Goal: Task Accomplishment & Management: Manage account settings

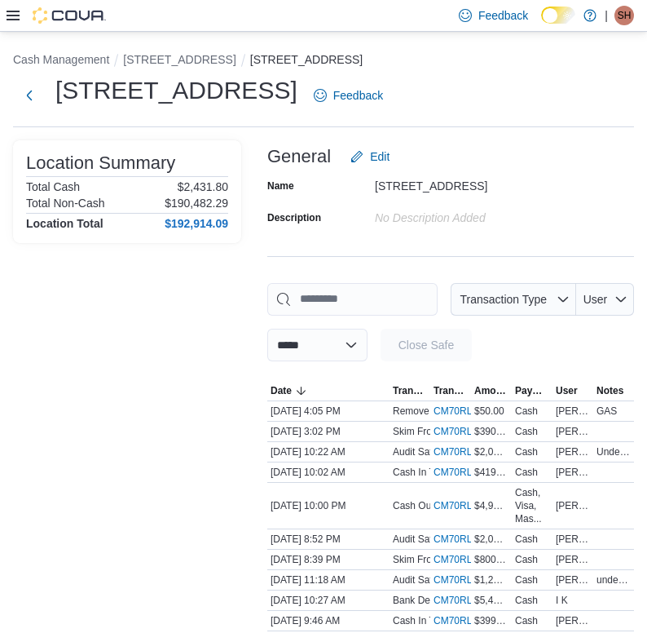
click at [11, 16] on icon at bounding box center [13, 15] width 13 height 13
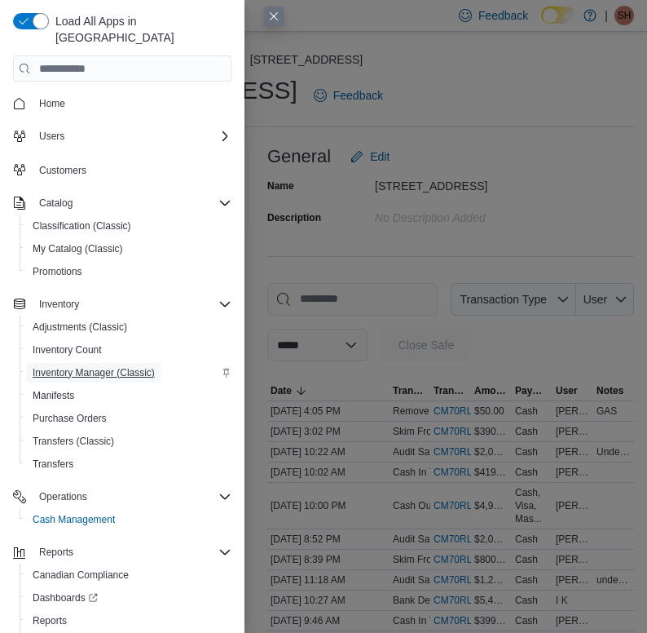
click at [108, 364] on span "Inventory Manager (Classic)" at bounding box center [94, 373] width 122 height 20
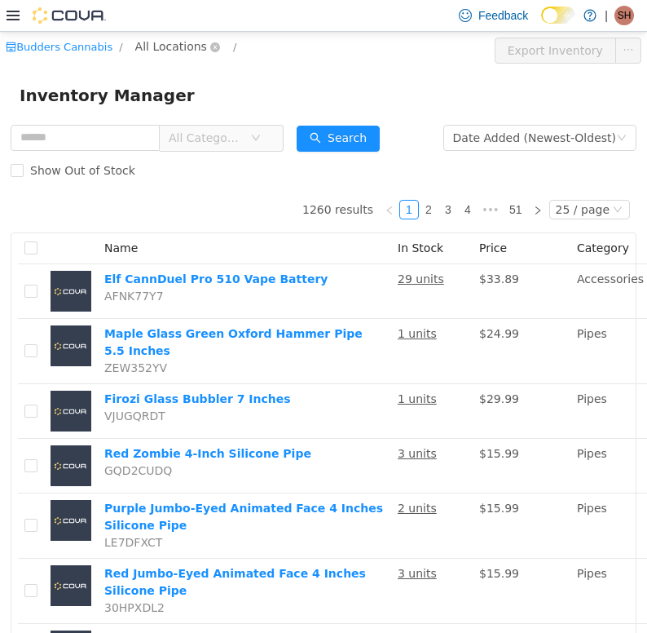
click at [191, 51] on span "All Locations" at bounding box center [171, 46] width 72 height 18
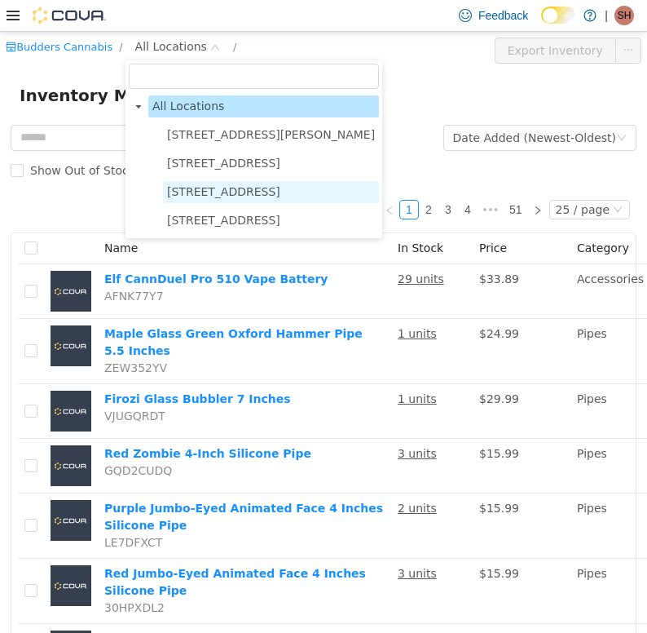
click at [223, 186] on span "[STREET_ADDRESS]" at bounding box center [223, 190] width 113 height 13
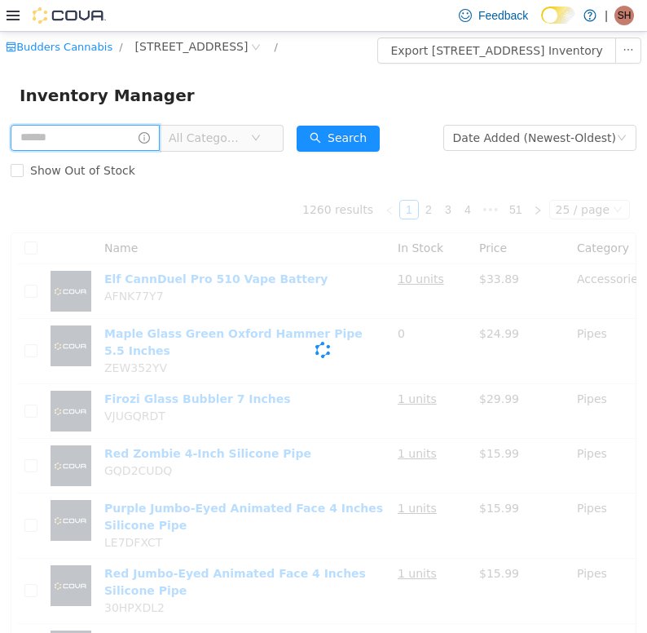
click at [104, 135] on input "text" at bounding box center [85, 137] width 149 height 26
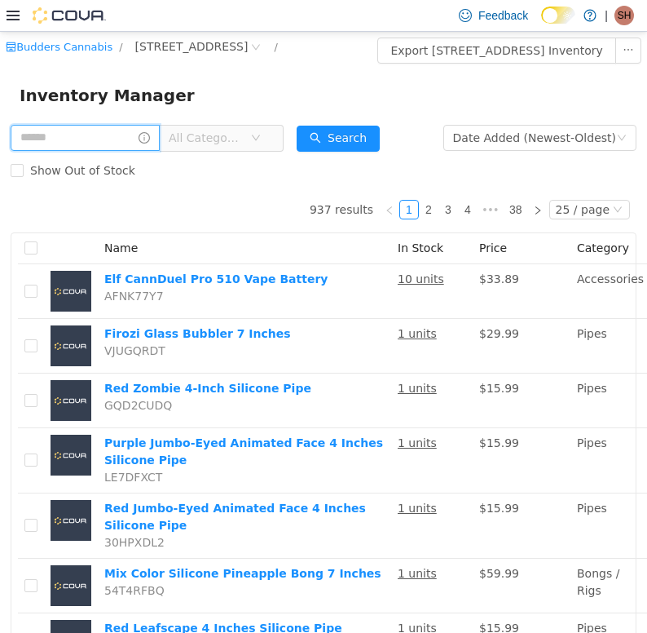
click at [104, 135] on input "text" at bounding box center [85, 137] width 149 height 26
click at [214, 128] on span "All Categories" at bounding box center [210, 137] width 82 height 24
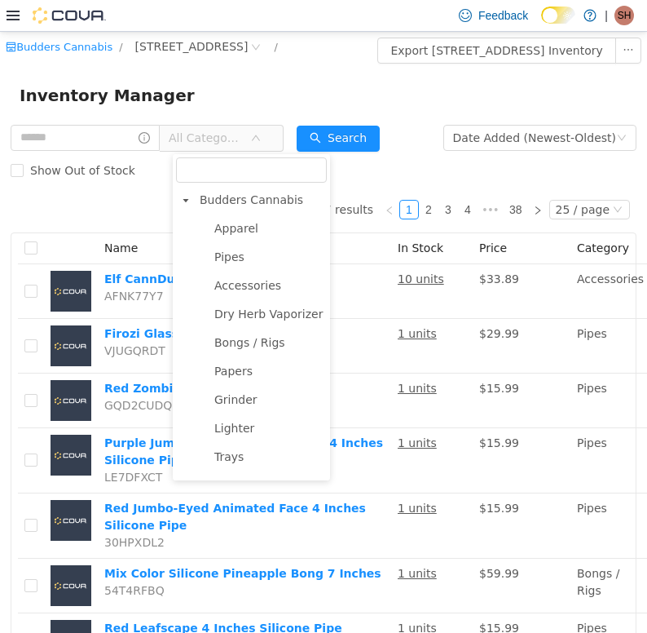
scroll to position [422, 0]
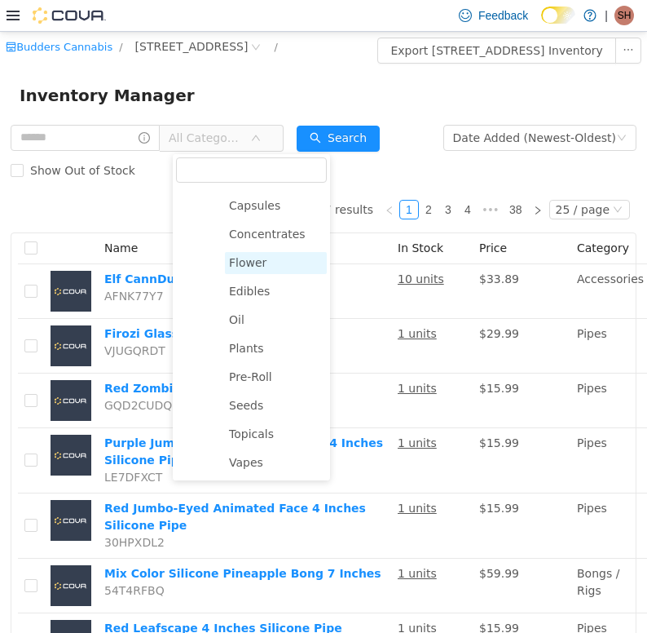
click at [255, 266] on span "Flower" at bounding box center [247, 261] width 37 height 13
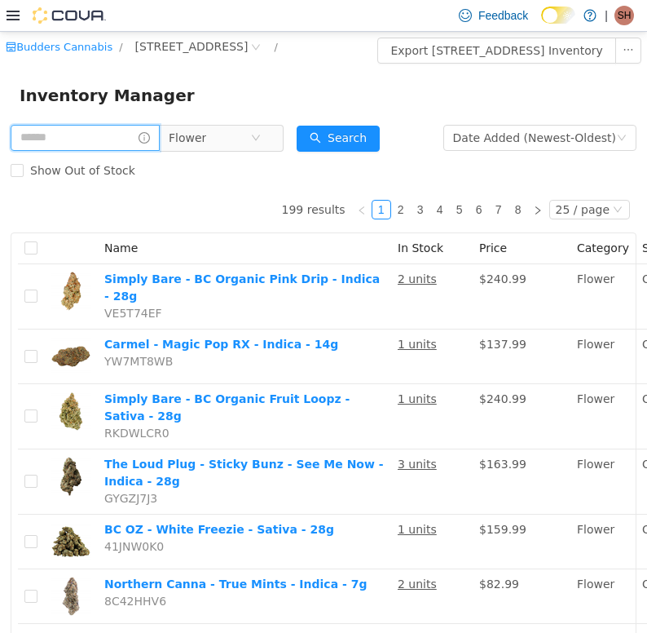
click at [70, 130] on input "text" at bounding box center [85, 137] width 149 height 26
type input "******"
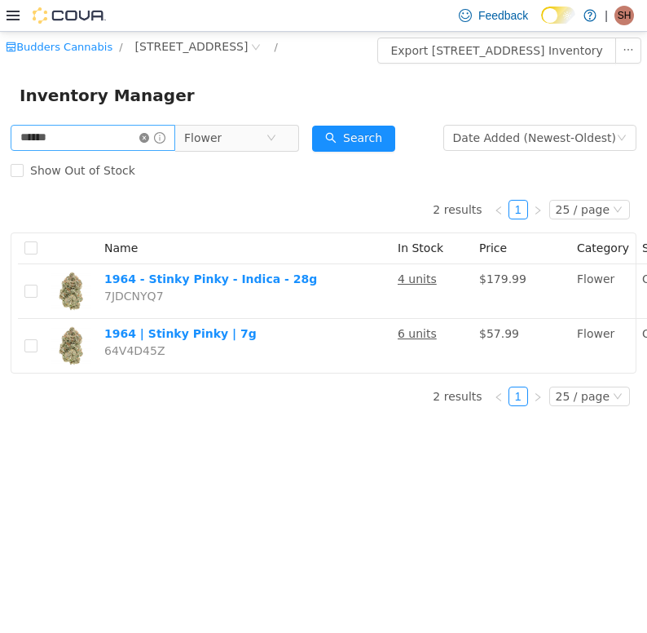
click at [149, 139] on icon "icon: close-circle" at bounding box center [144, 137] width 10 height 10
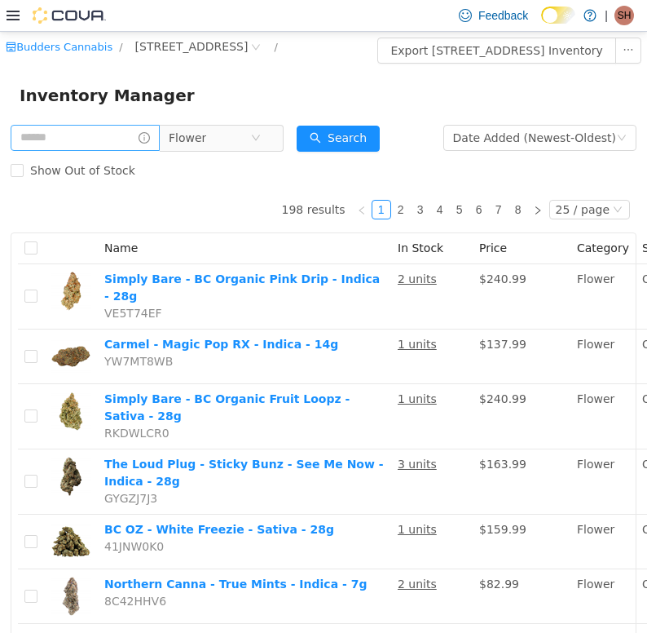
click at [223, 118] on div "Inventory Manager" at bounding box center [323, 94] width 647 height 52
click at [223, 154] on div "Show Out of Stock" at bounding box center [324, 169] width 626 height 33
click at [223, 145] on span "Flower" at bounding box center [210, 137] width 82 height 24
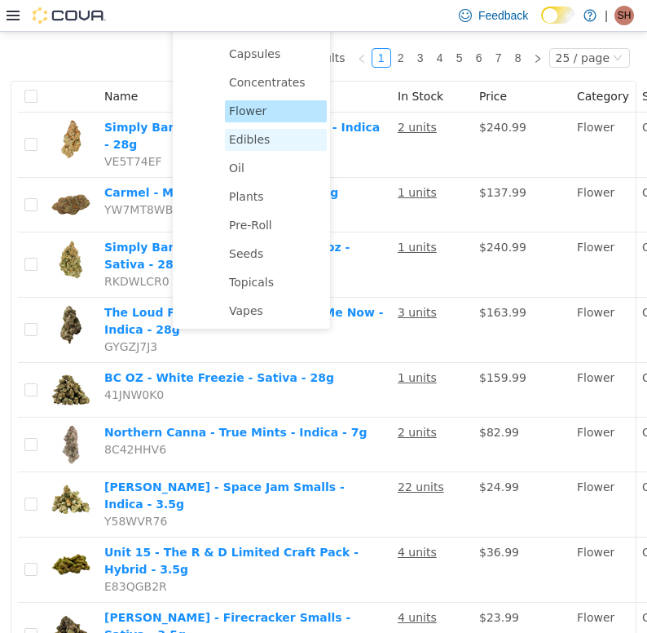
scroll to position [161, 0]
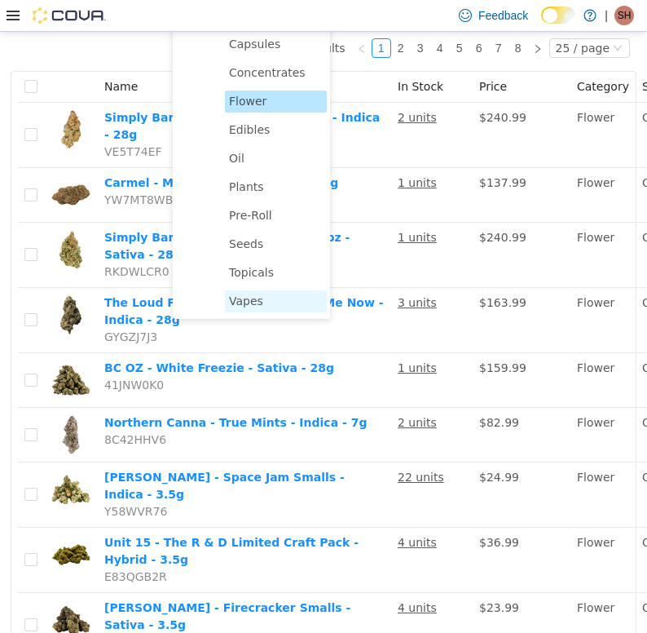
click at [245, 302] on span "Vapes" at bounding box center [246, 299] width 34 height 13
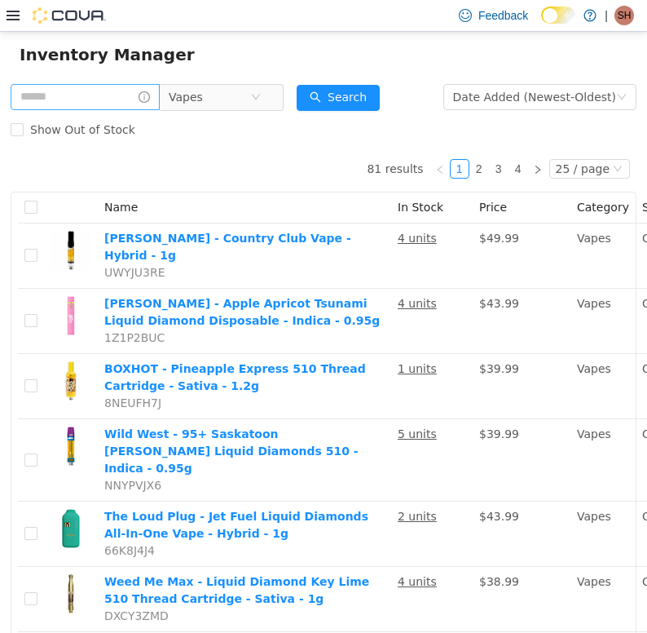
scroll to position [0, 0]
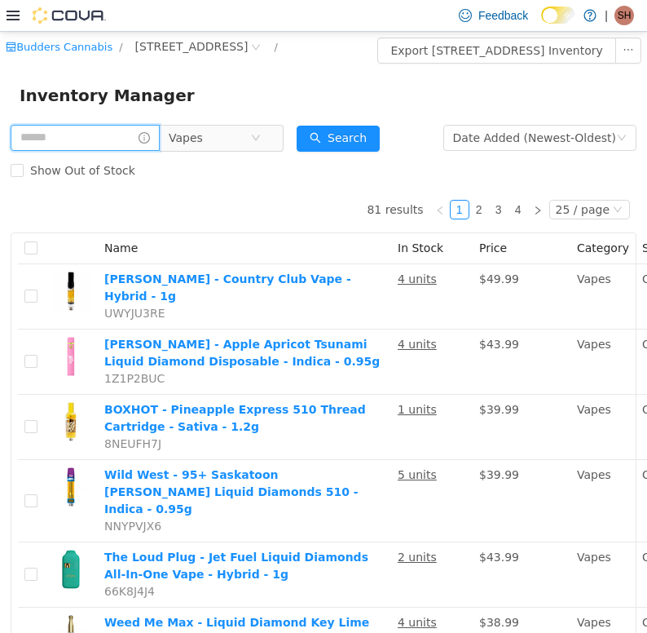
click at [68, 128] on input "text" at bounding box center [85, 137] width 149 height 26
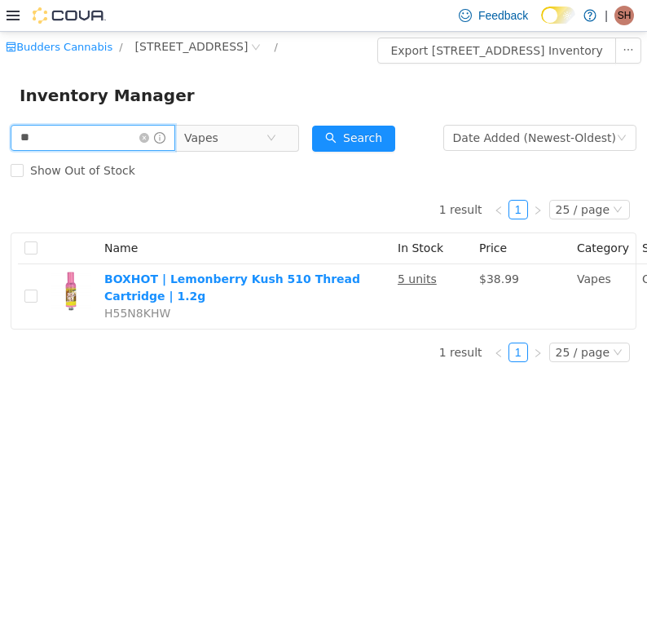
type input "*"
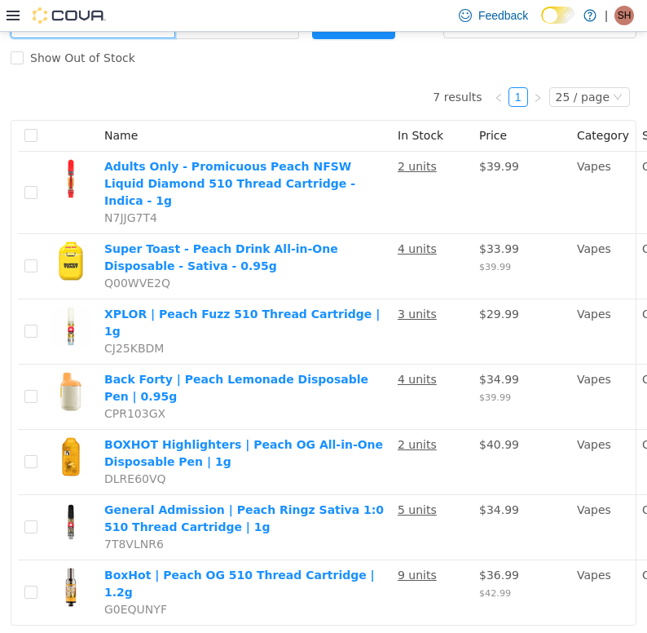
scroll to position [99, 0]
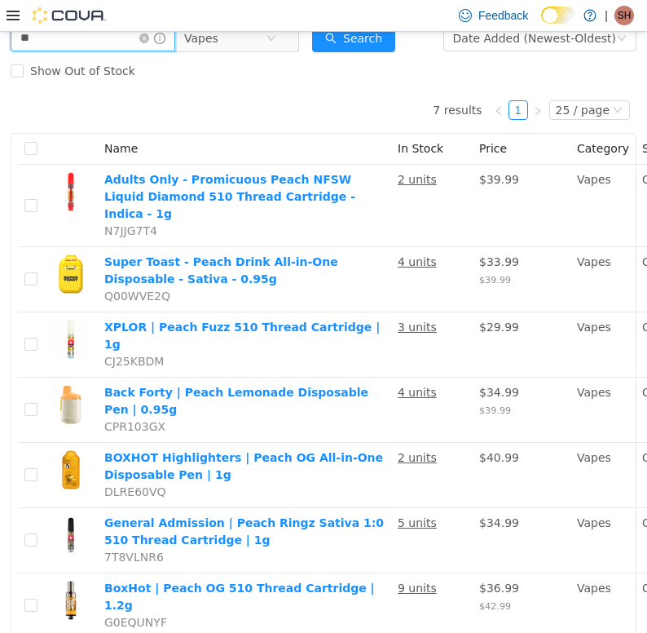
type input "*"
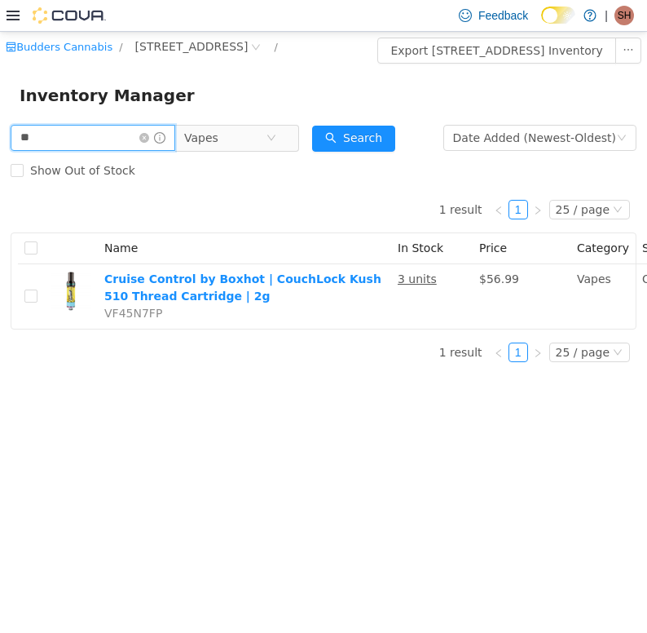
type input "*"
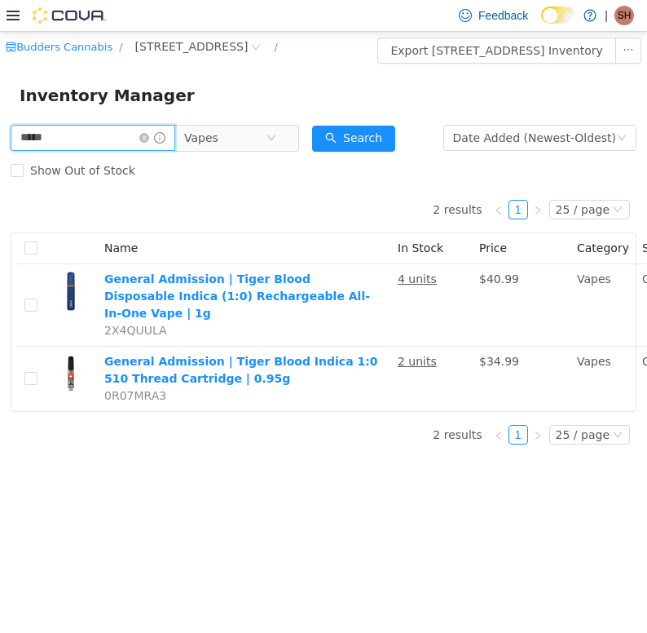
type input "*****"
click at [86, 130] on input "*****" at bounding box center [93, 137] width 165 height 26
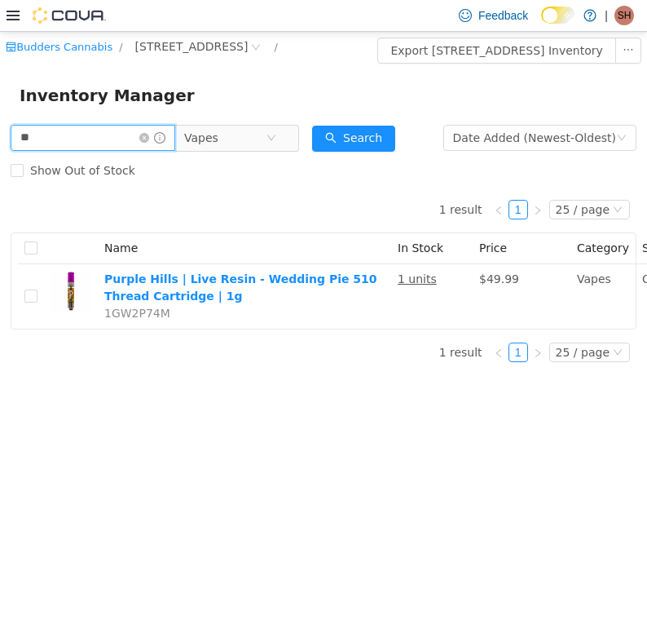
type input "*"
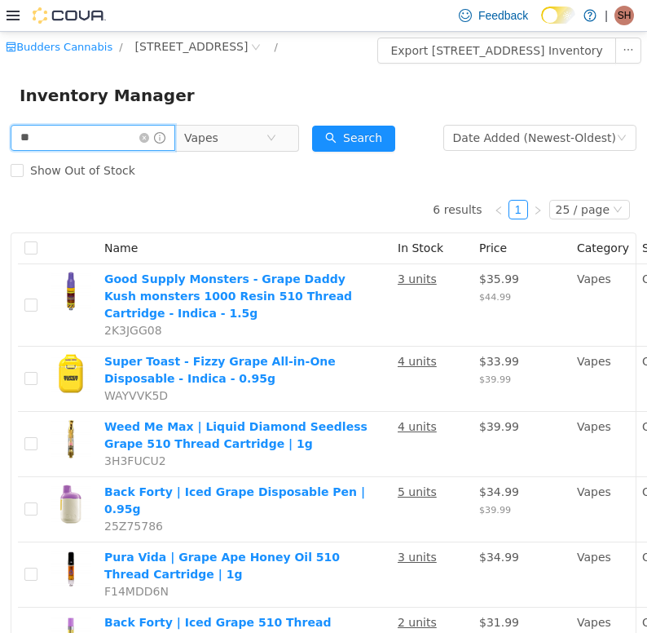
type input "*"
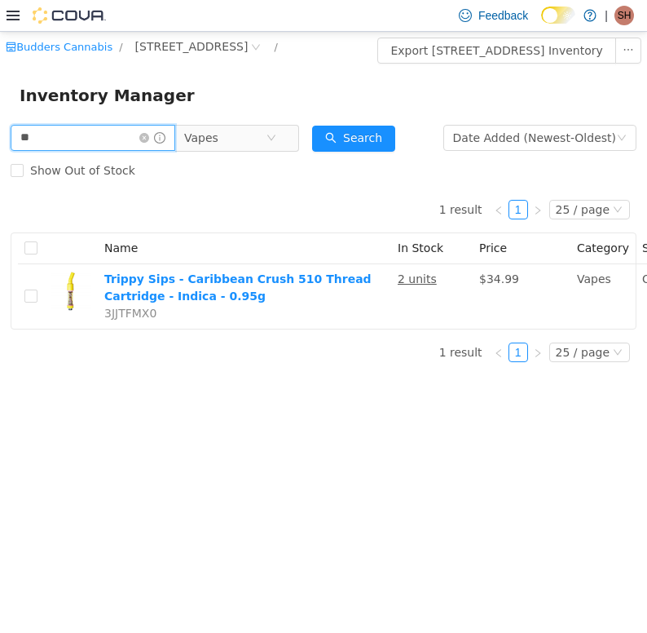
type input "*"
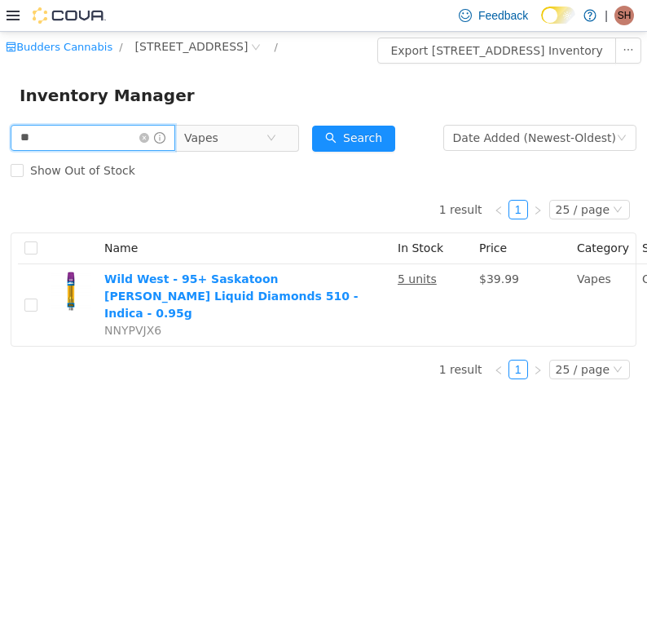
type input "*"
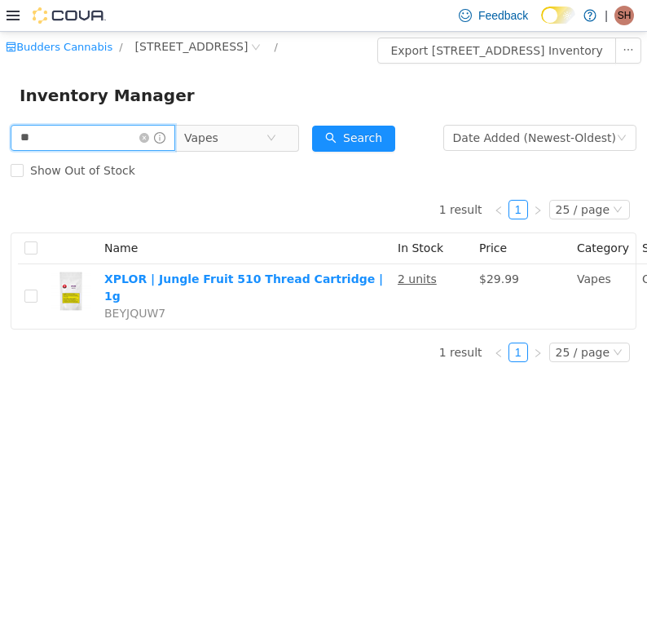
type input "*"
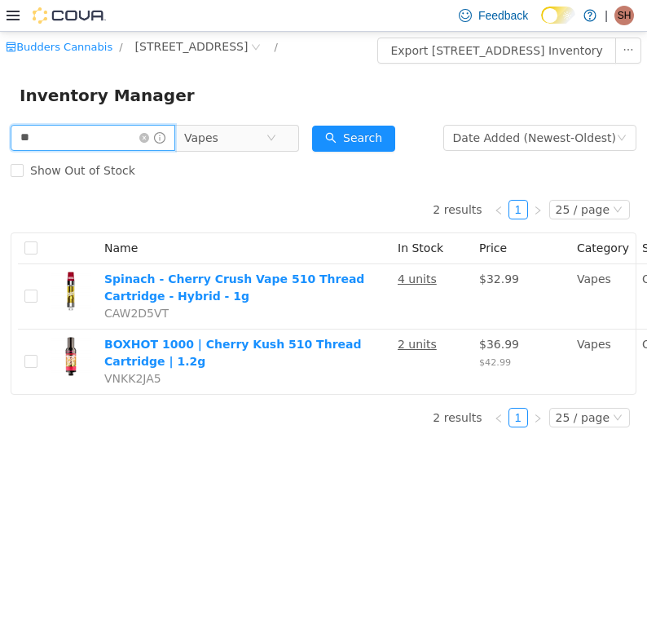
type input "*"
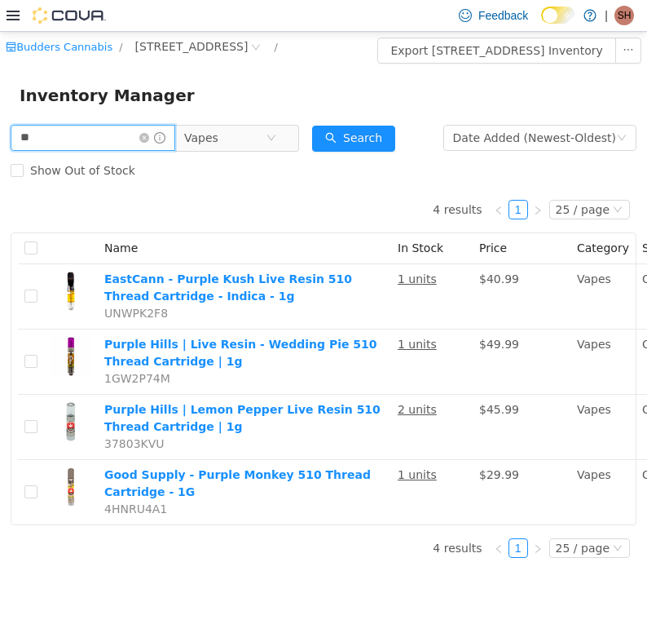
type input "*"
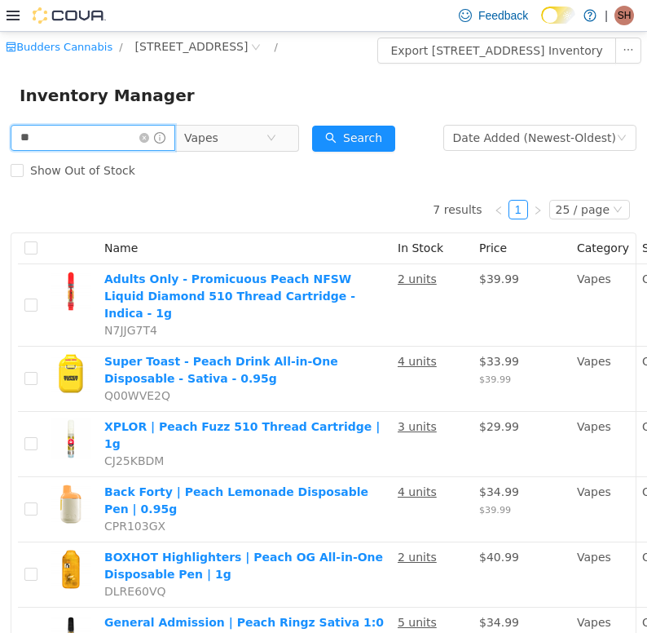
type input "*"
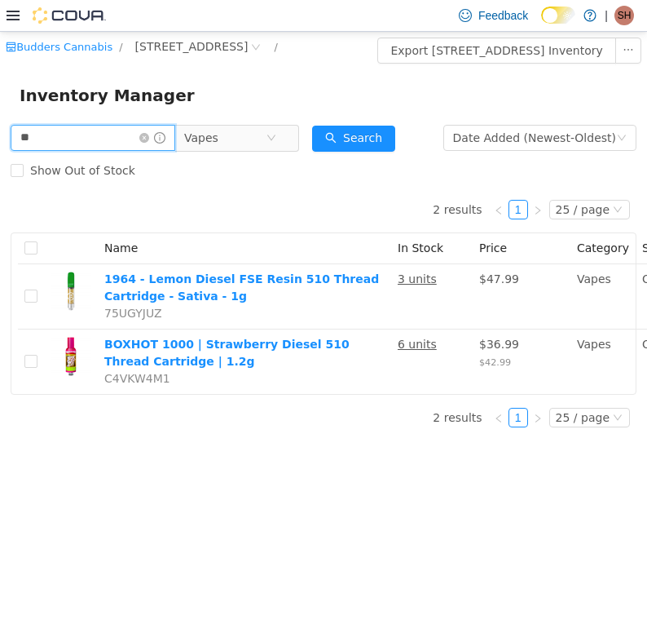
type input "*"
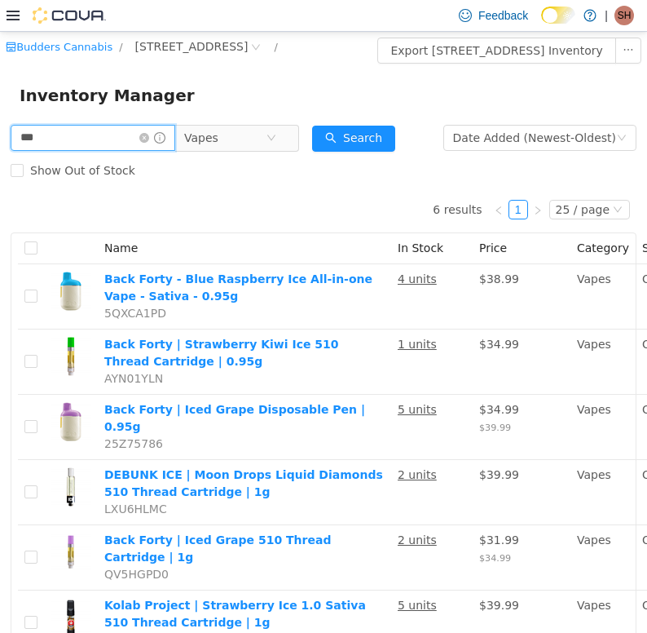
scroll to position [47, 0]
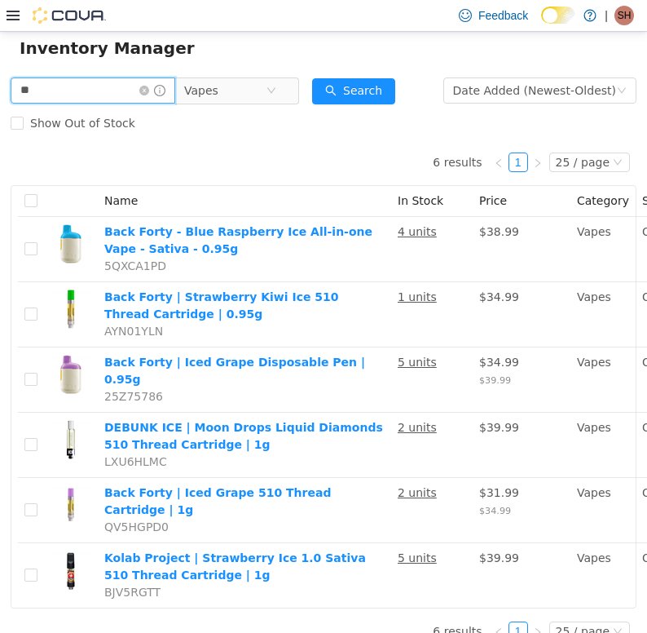
type input "*"
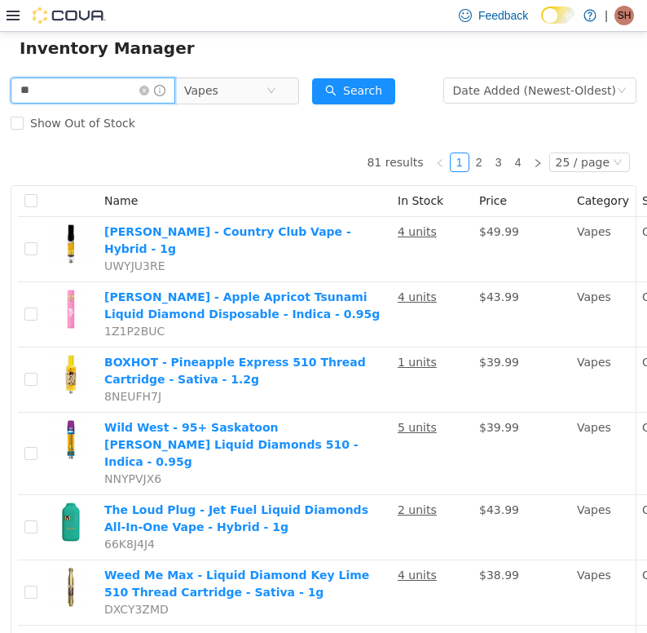
type input "*"
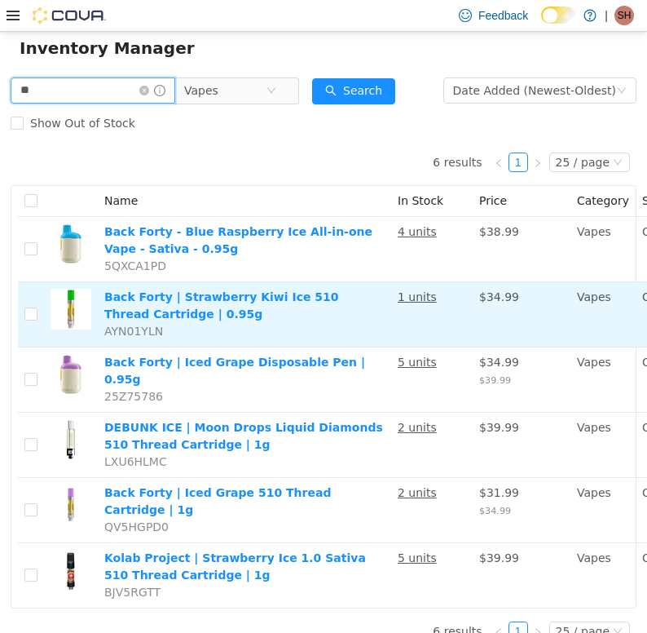
type input "*"
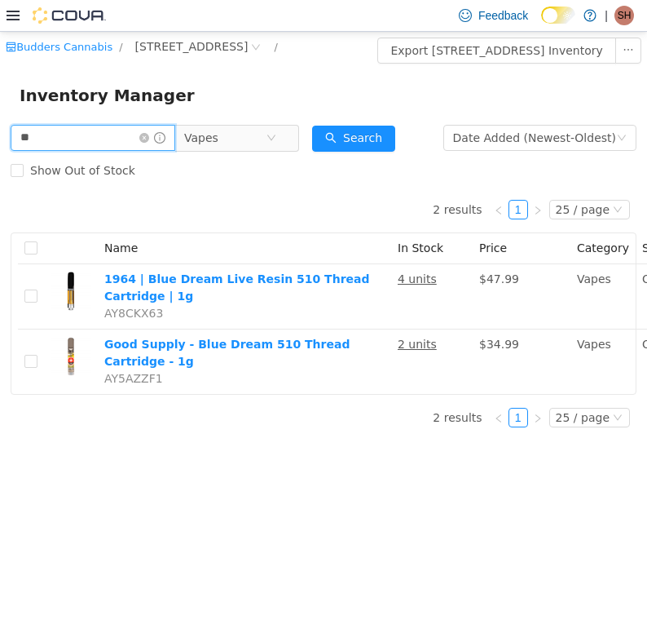
type input "*"
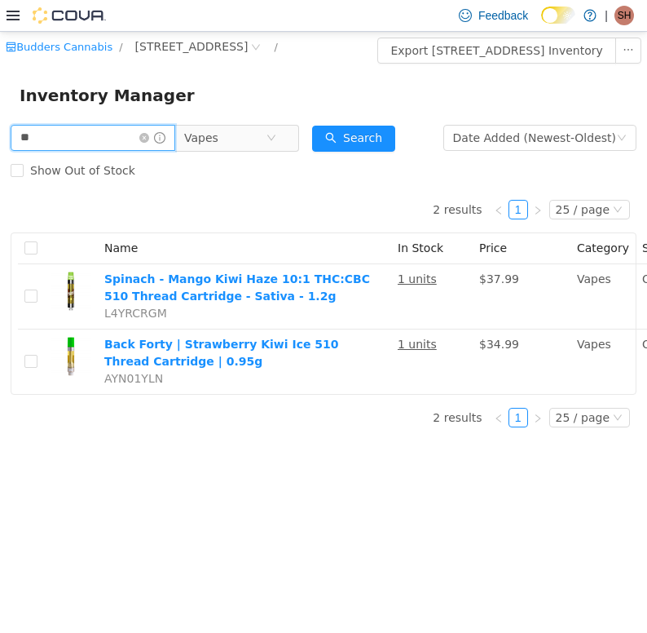
type input "*"
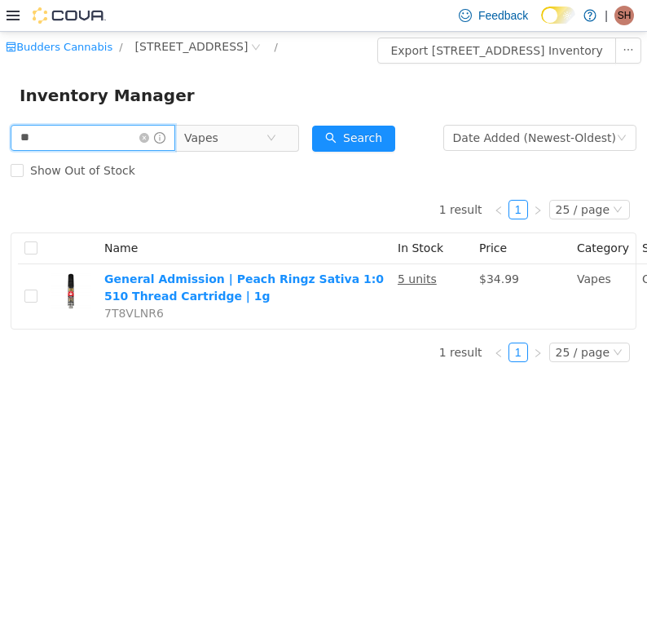
type input "*"
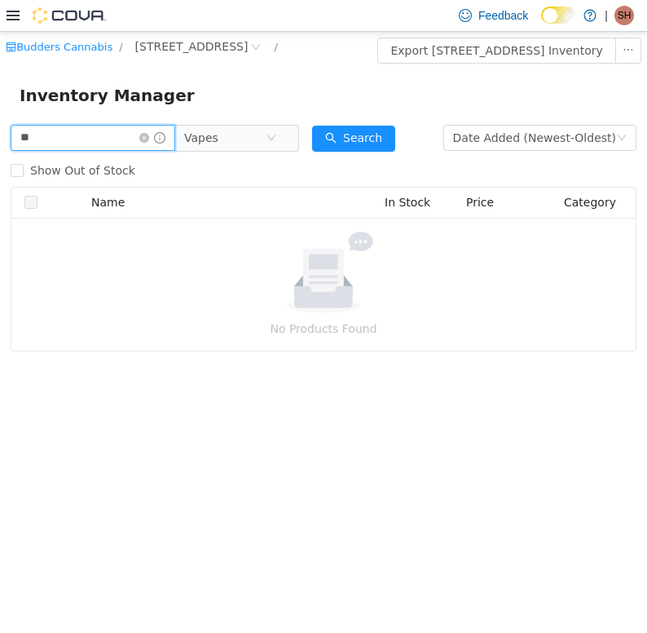
type input "*"
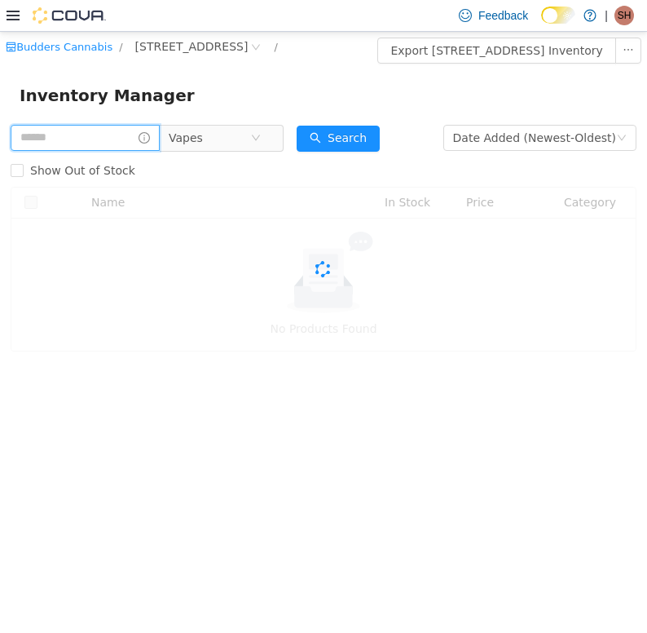
type input "*"
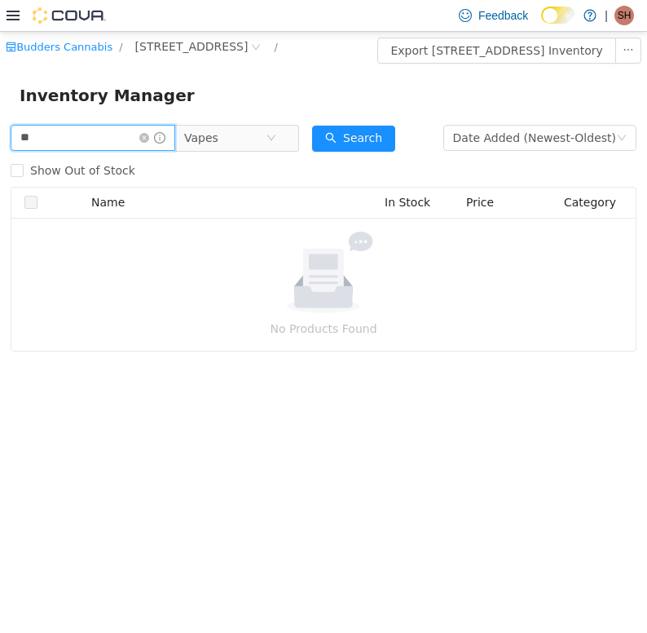
type input "*"
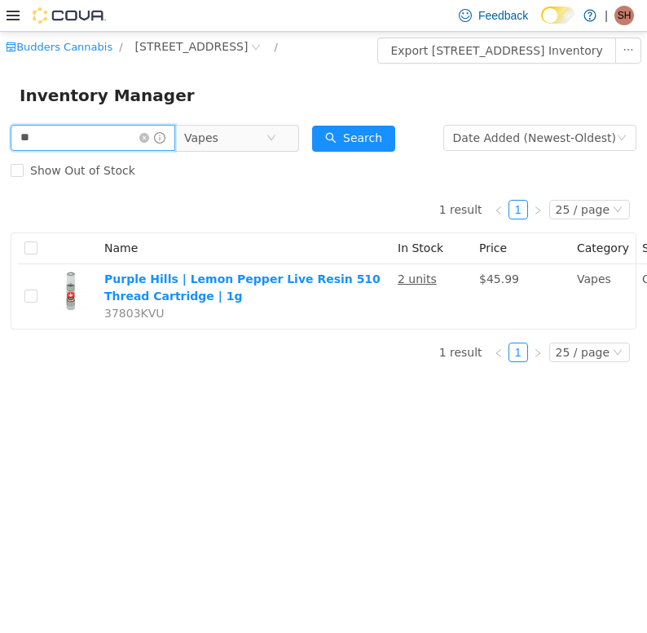
type input "*"
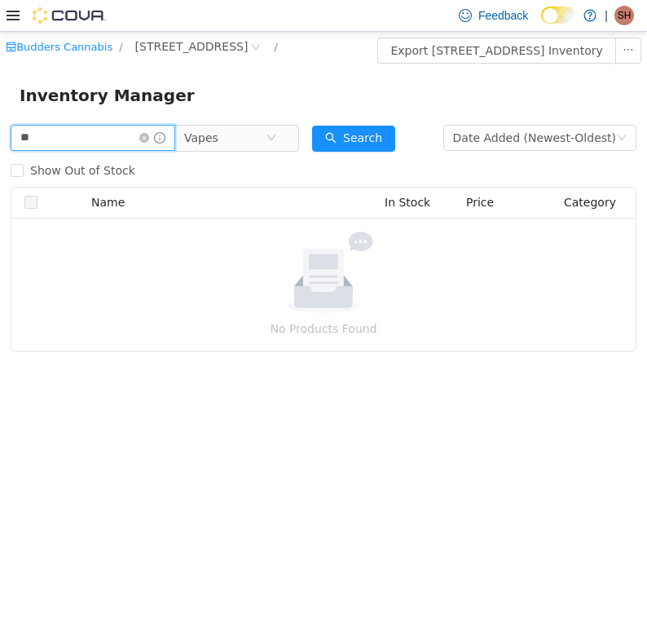
type input "*"
click at [70, 124] on input "*******" at bounding box center [93, 137] width 165 height 26
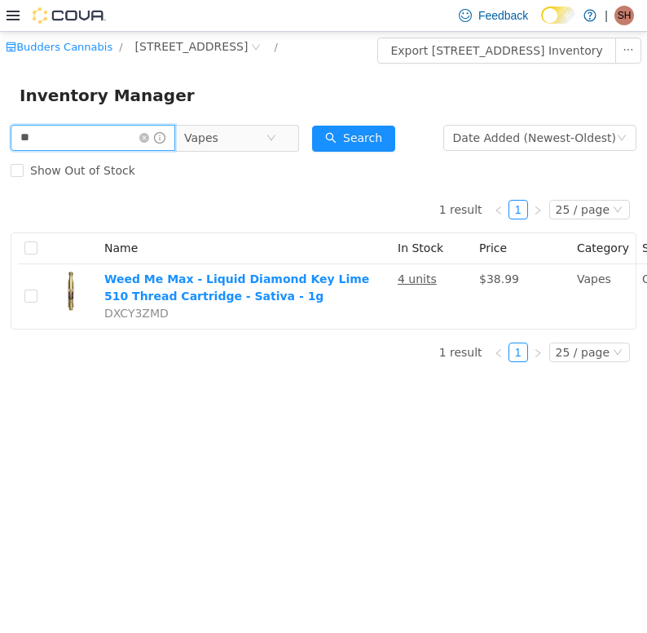
type input "*"
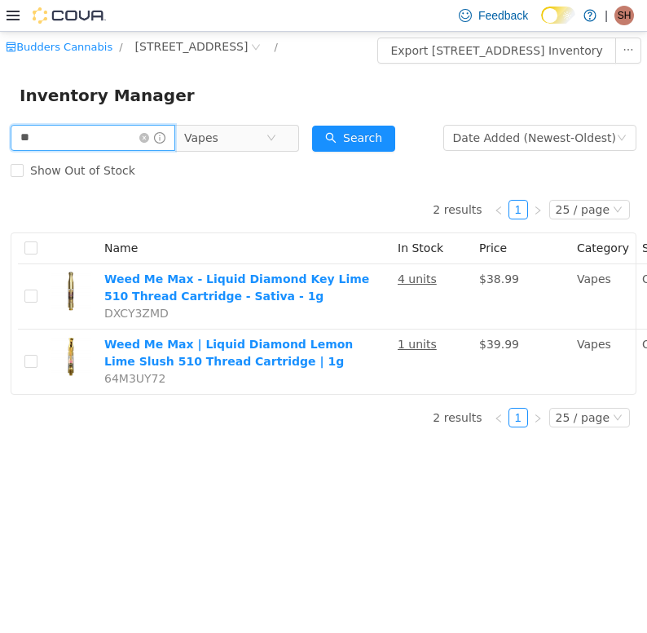
type input "*"
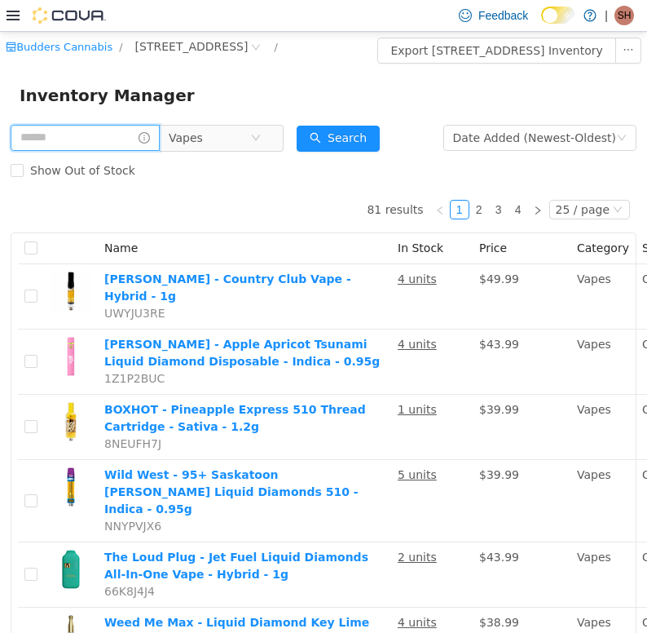
type input "*"
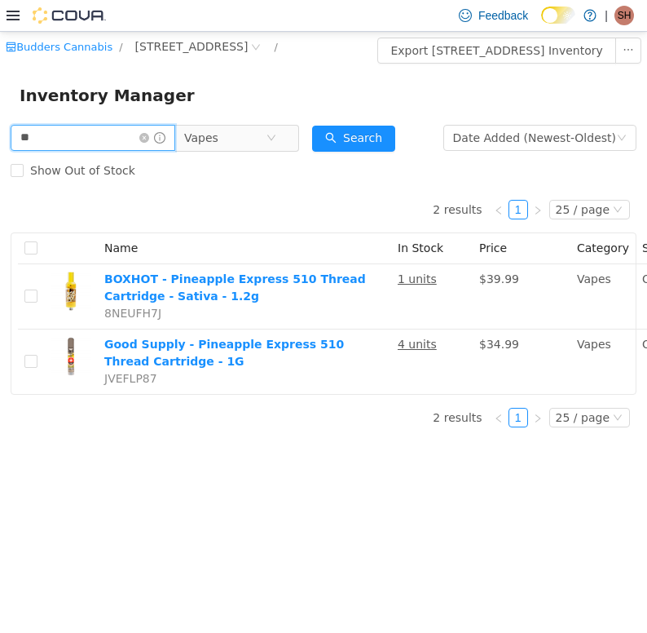
type input "*"
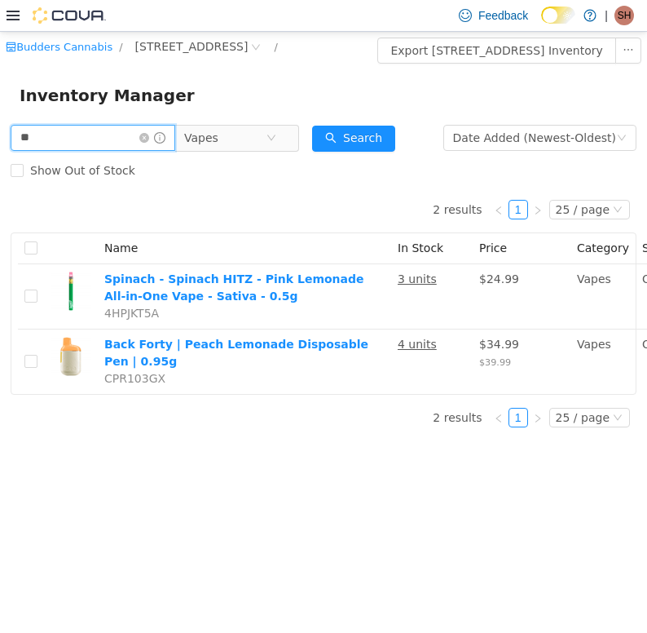
type input "*"
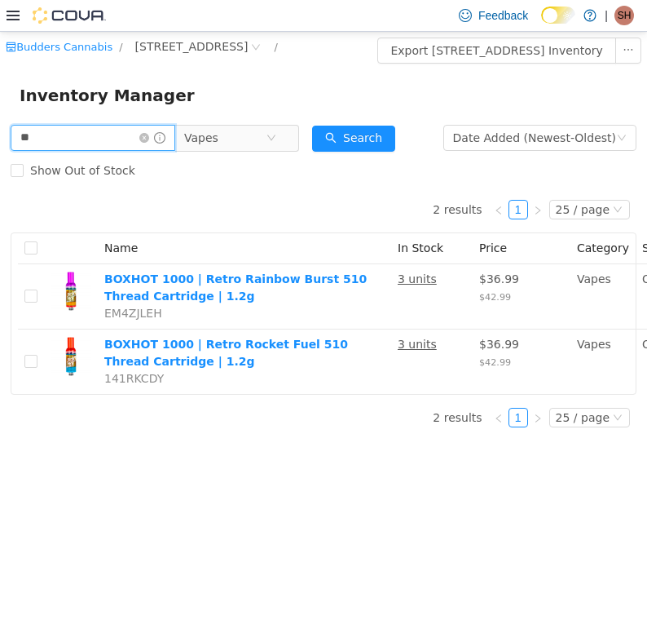
type input "*"
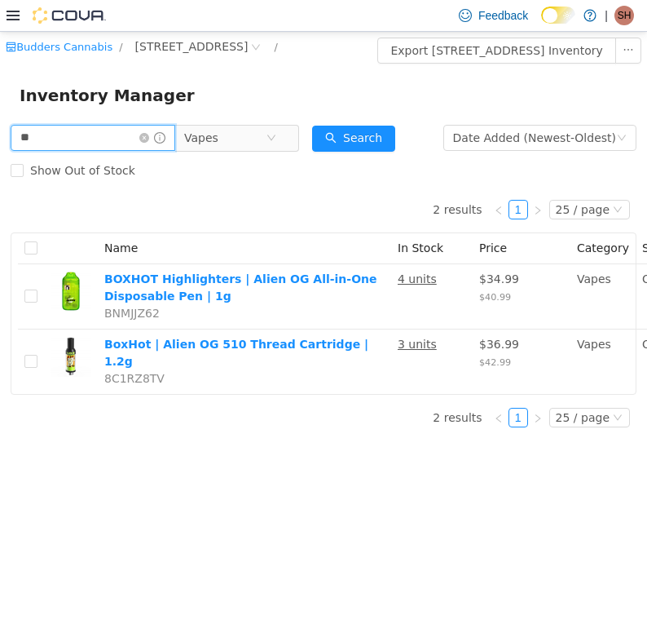
type input "*"
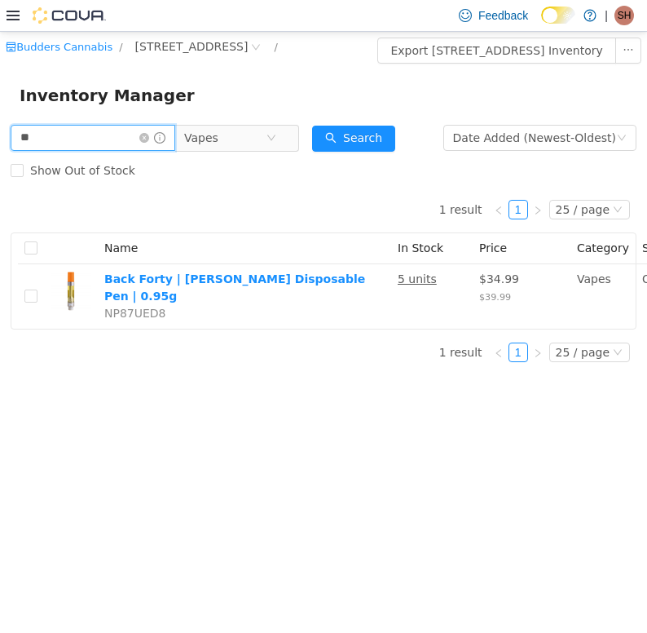
type input "*"
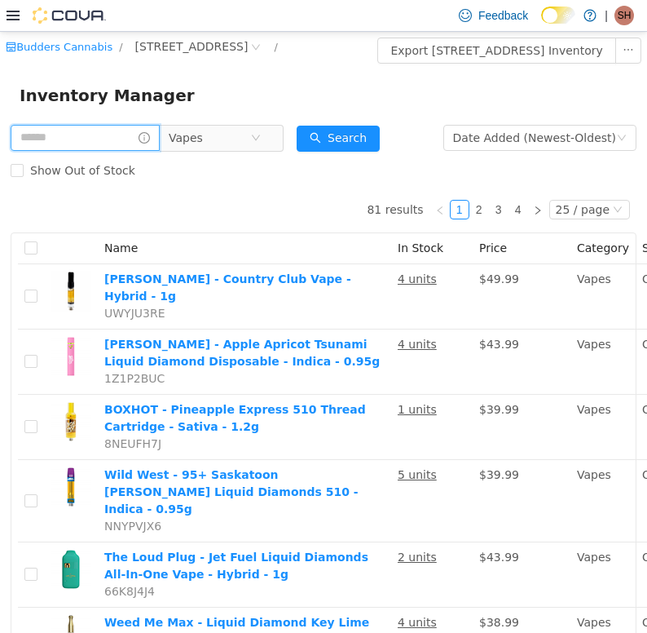
type input "*"
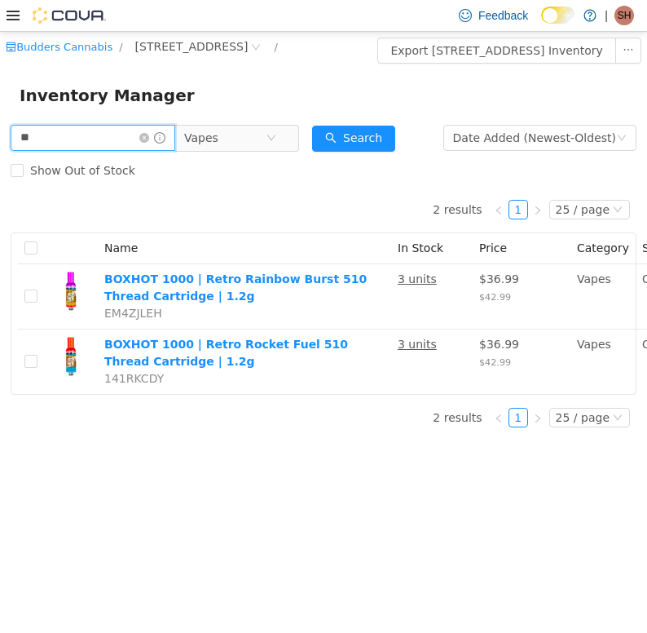
type input "*"
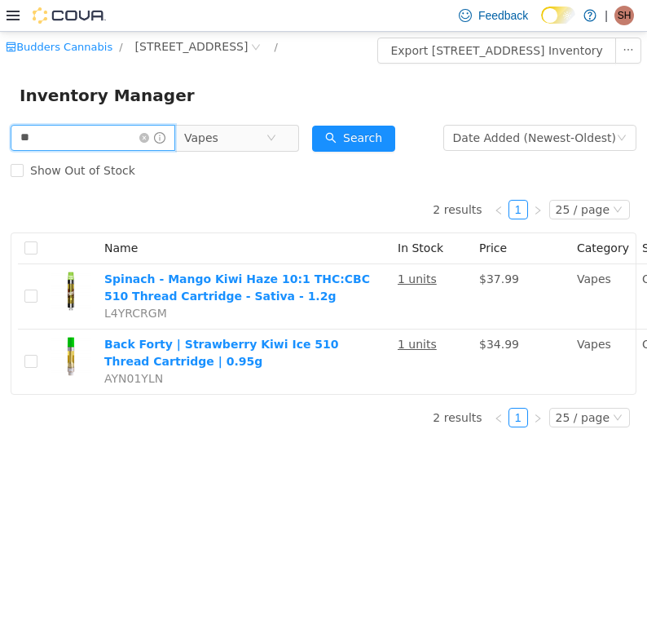
type input "*"
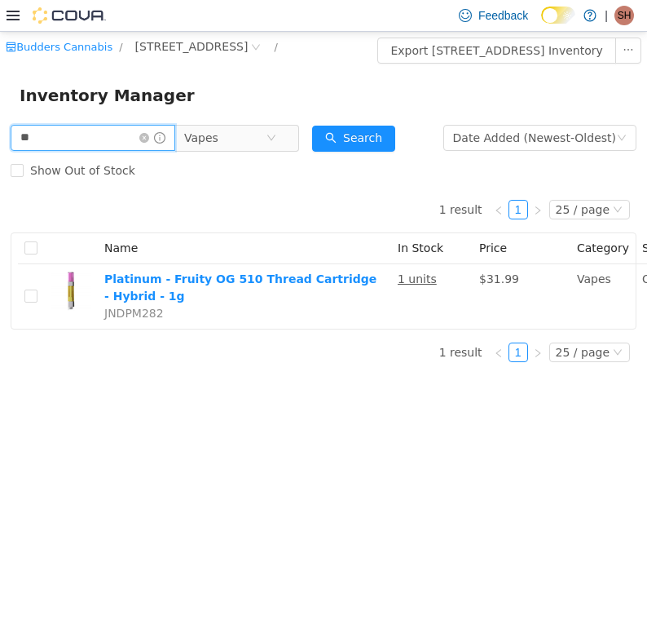
type input "*"
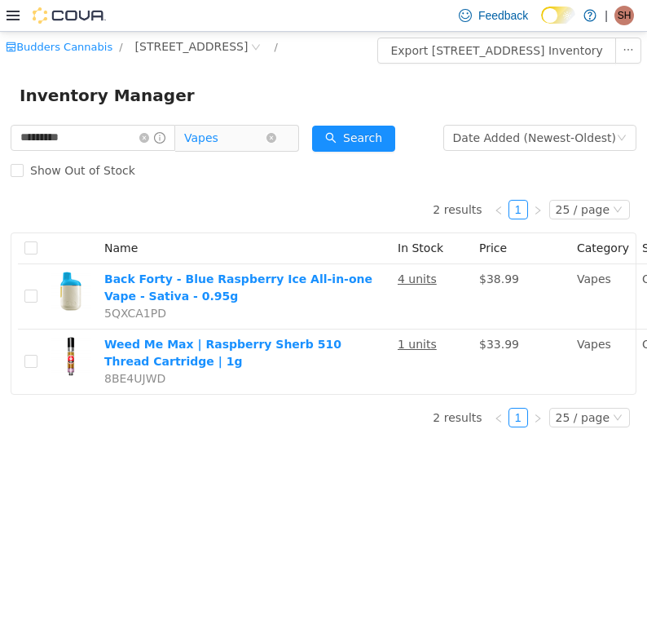
click at [200, 138] on span "Vapes" at bounding box center [201, 137] width 34 height 24
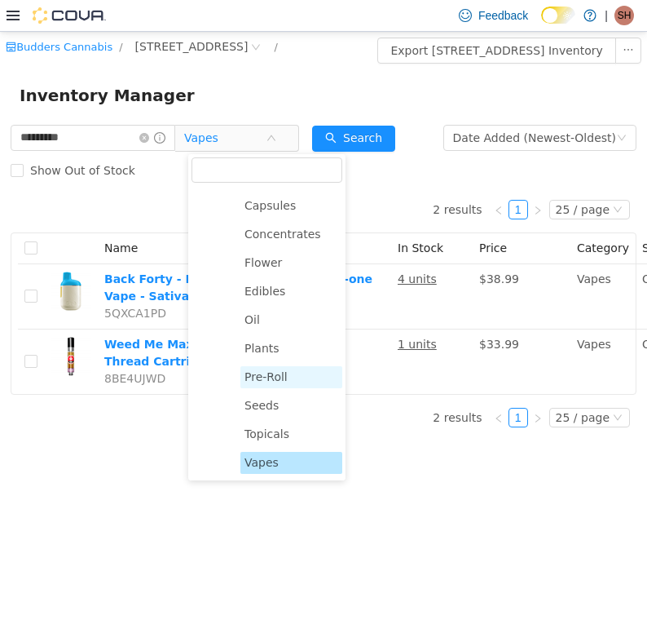
click at [269, 376] on span "Pre-Roll" at bounding box center [266, 375] width 43 height 13
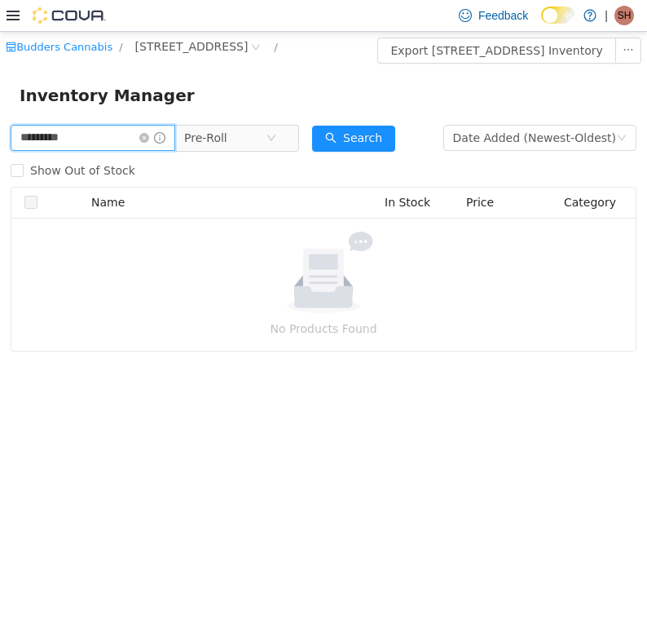
click at [78, 143] on input "*********" at bounding box center [93, 137] width 165 height 26
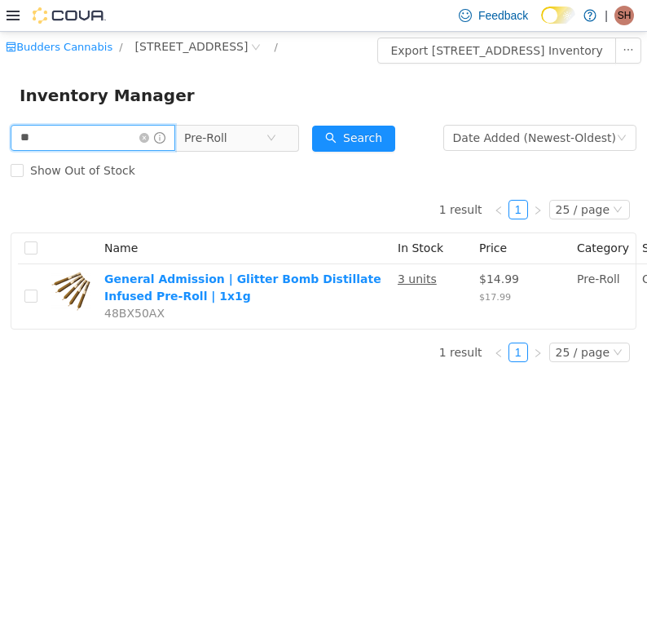
type input "*"
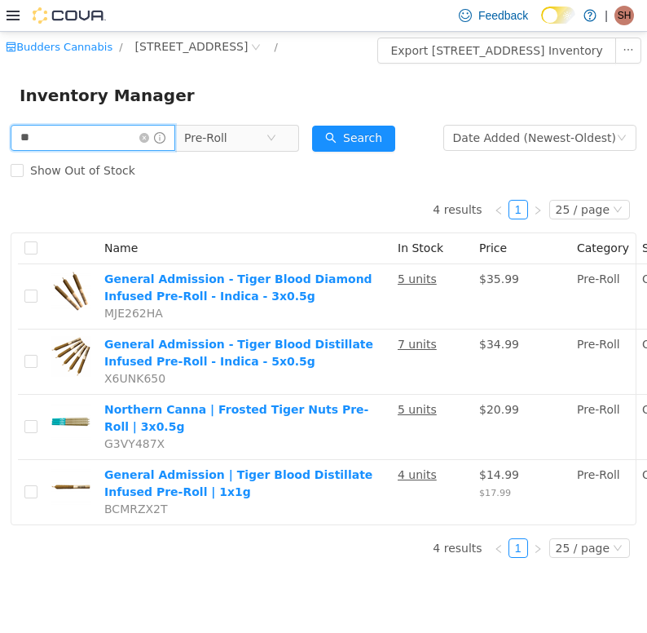
type input "*"
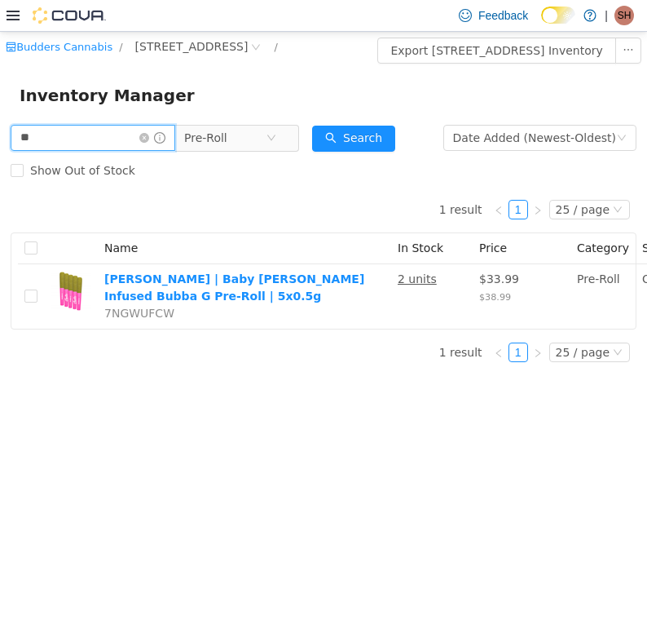
type input "*"
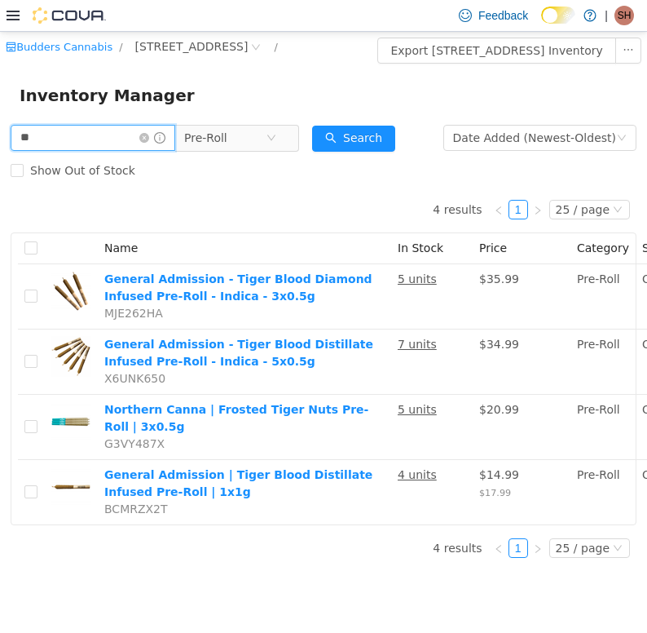
type input "*"
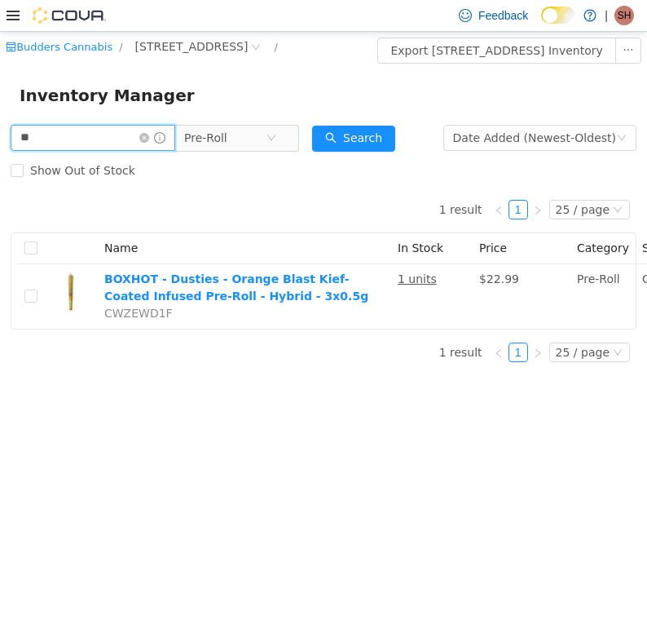
type input "*"
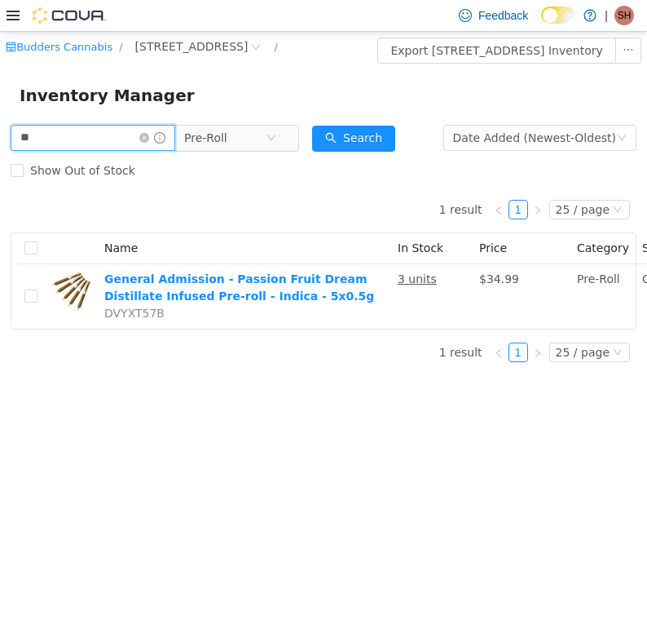
type input "*"
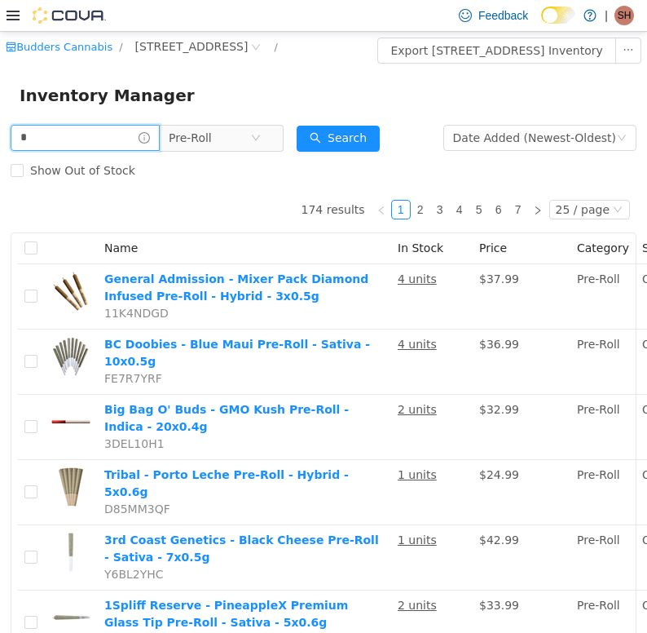
type input "*"
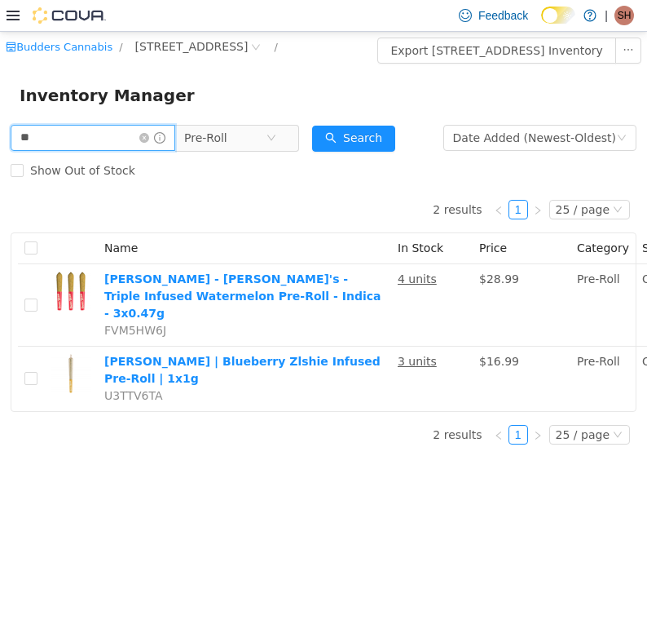
type input "*"
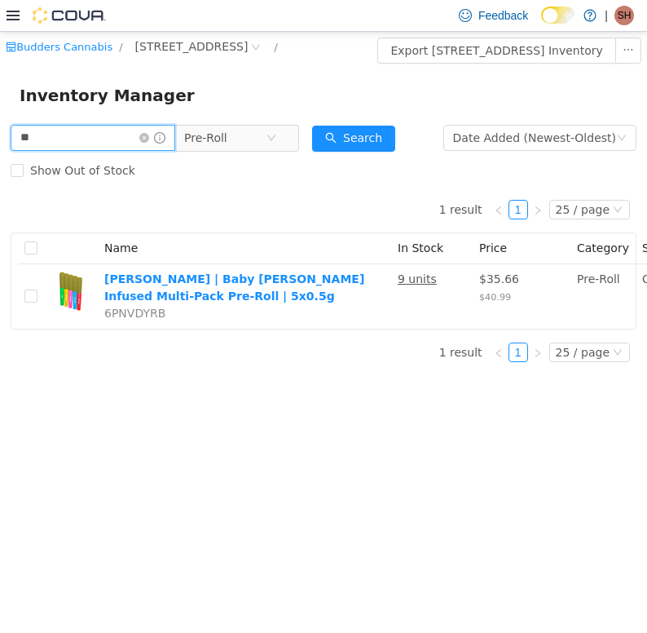
type input "*"
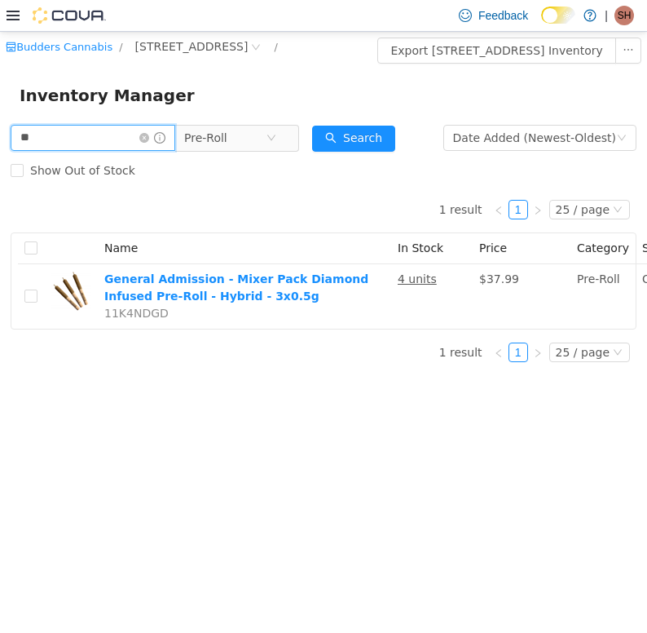
type input "*"
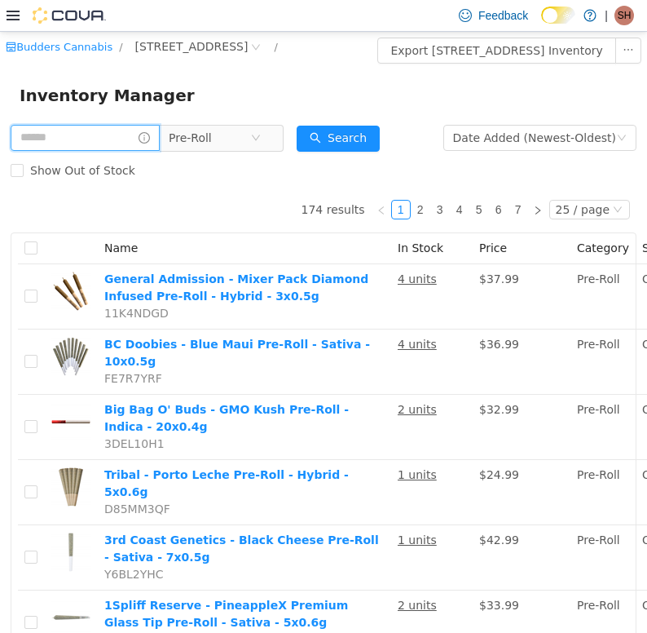
type input "*"
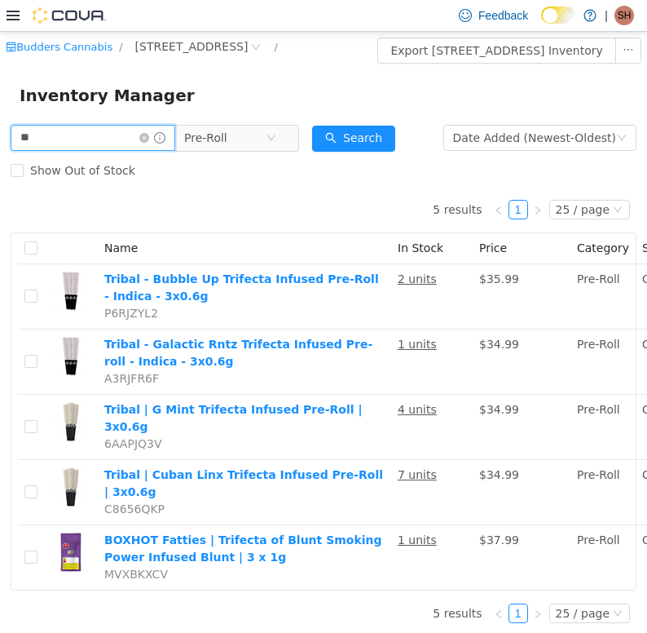
type input "*"
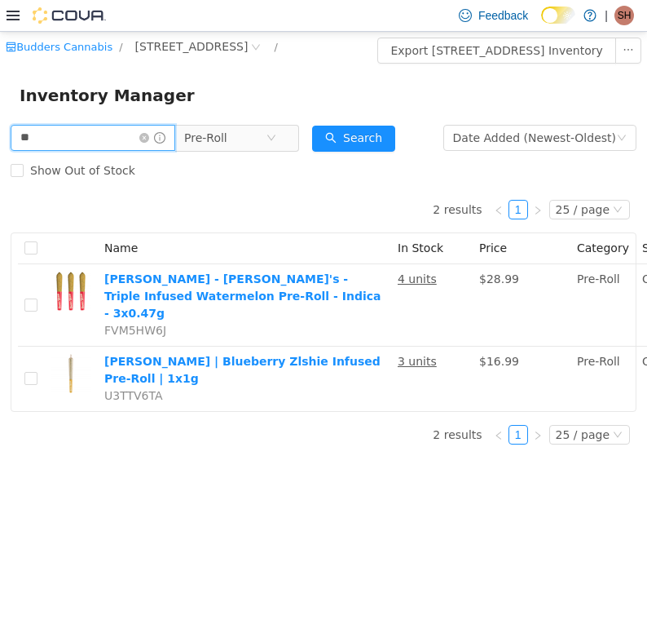
type input "*"
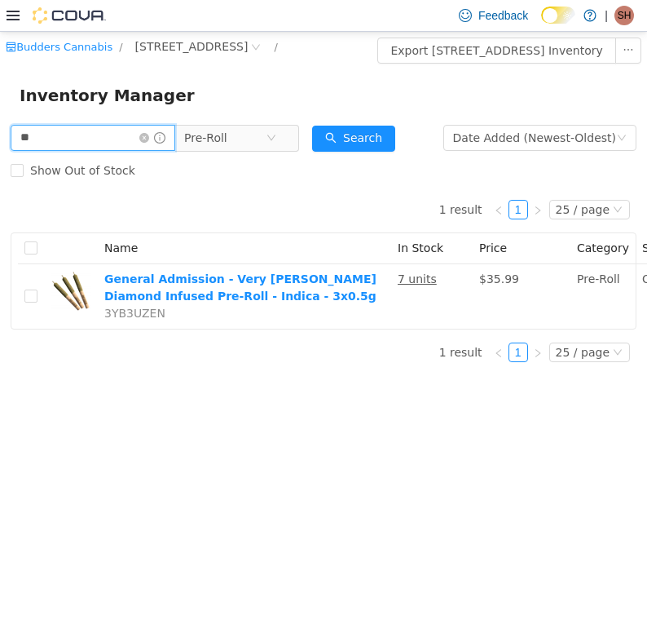
type input "*"
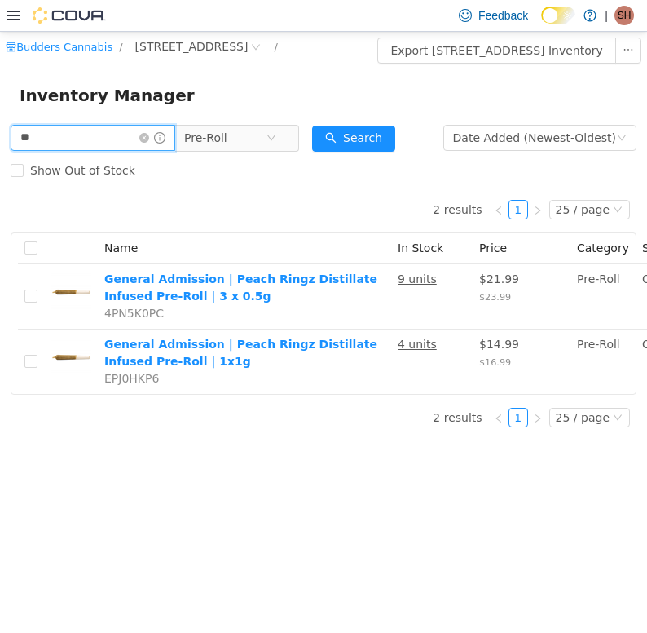
type input "*"
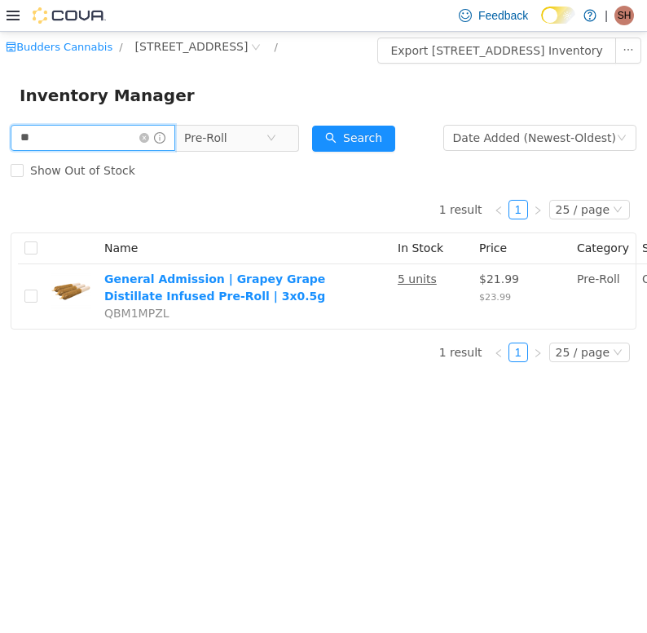
type input "*"
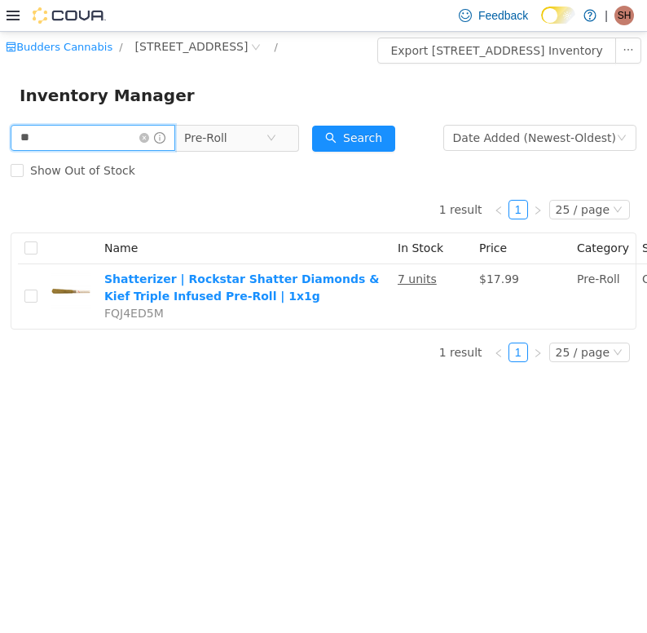
type input "*"
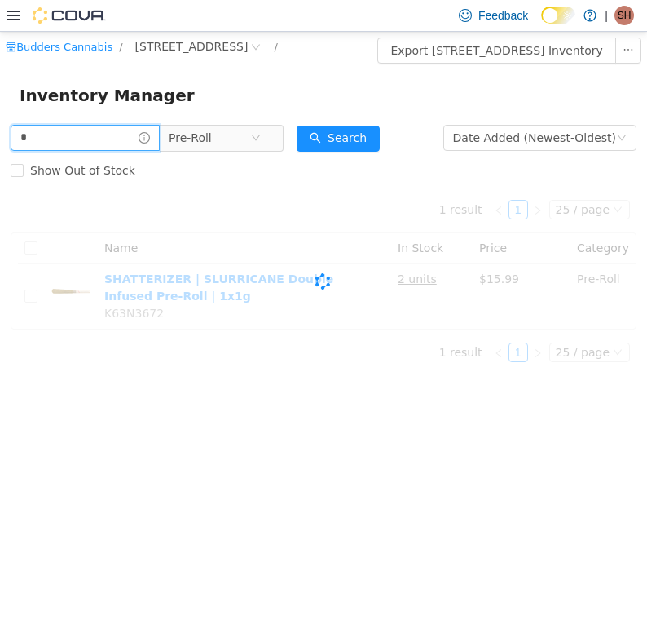
type input "*"
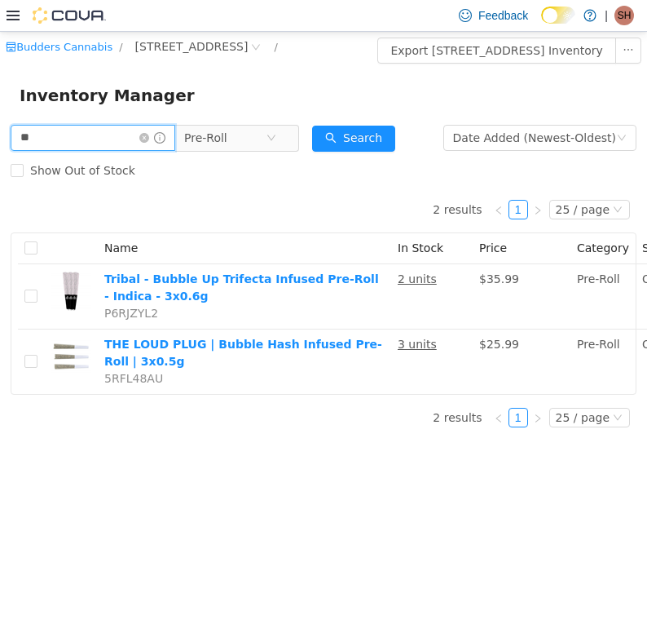
type input "*"
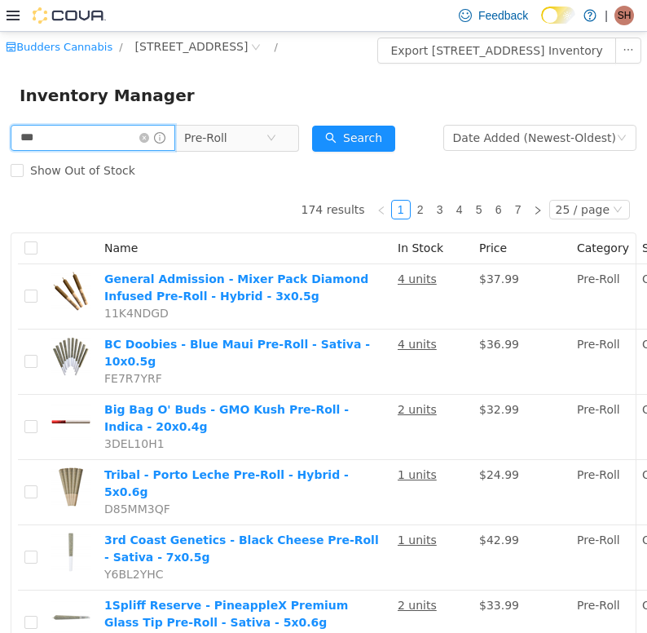
type input "***"
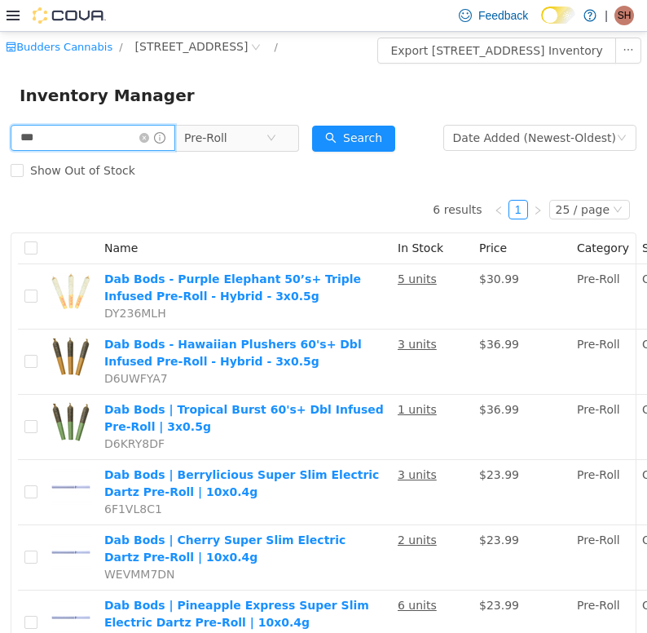
click at [92, 132] on input "***" at bounding box center [93, 137] width 165 height 26
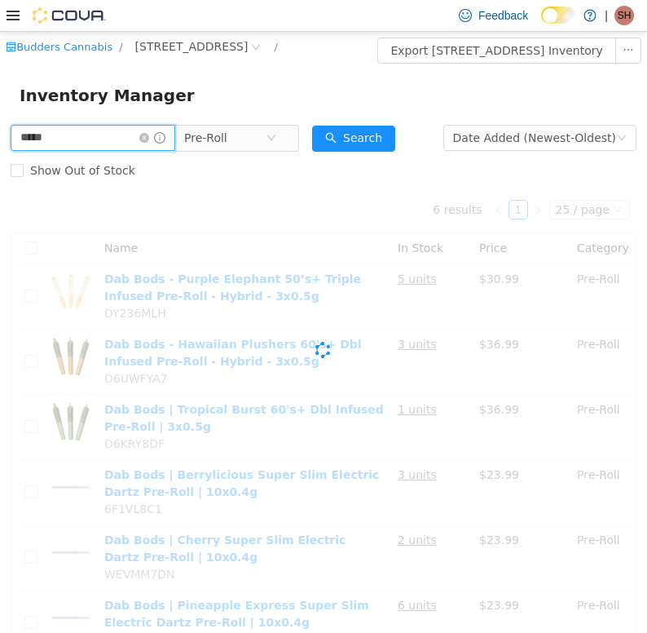
type input "*****"
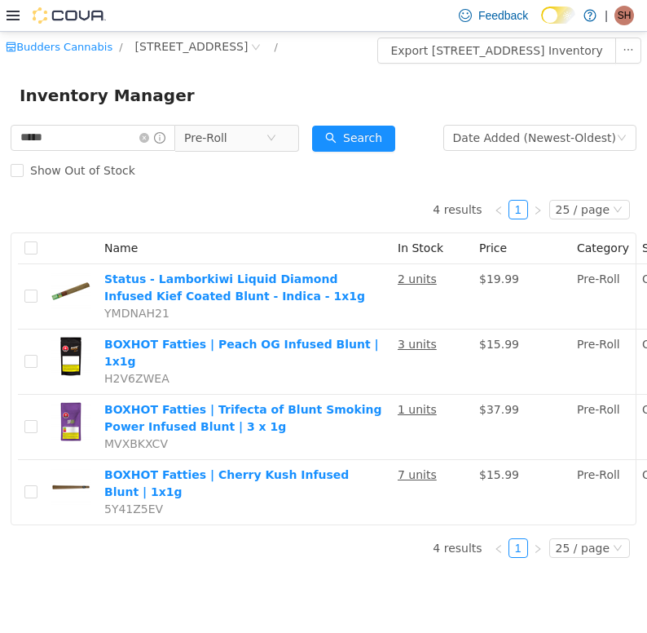
click at [17, 14] on icon at bounding box center [13, 15] width 13 height 13
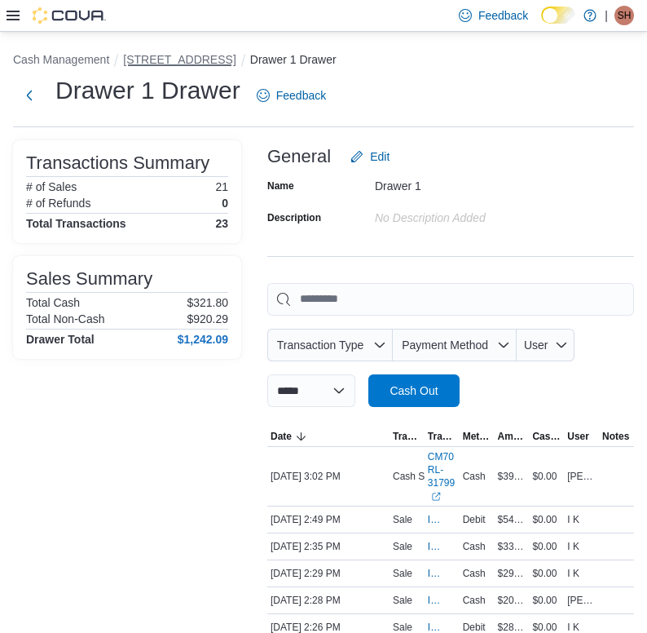
click at [192, 64] on button "[STREET_ADDRESS]" at bounding box center [179, 59] width 112 height 13
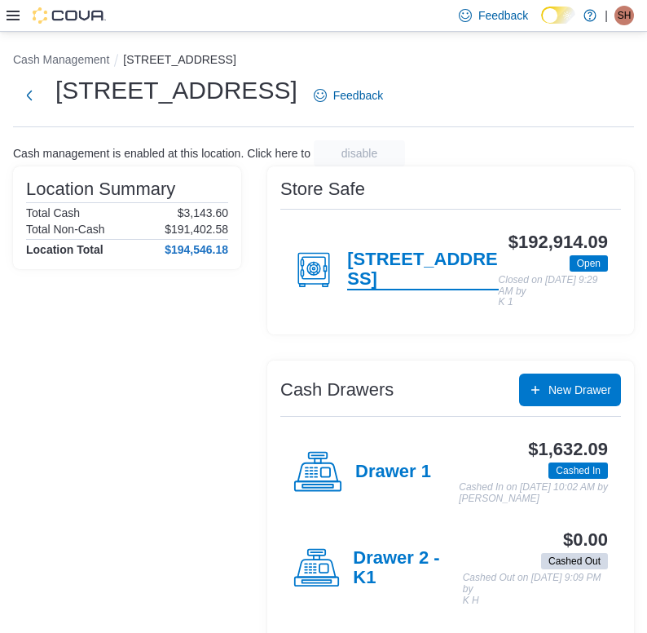
click at [389, 283] on h4 "[STREET_ADDRESS]" at bounding box center [422, 269] width 151 height 41
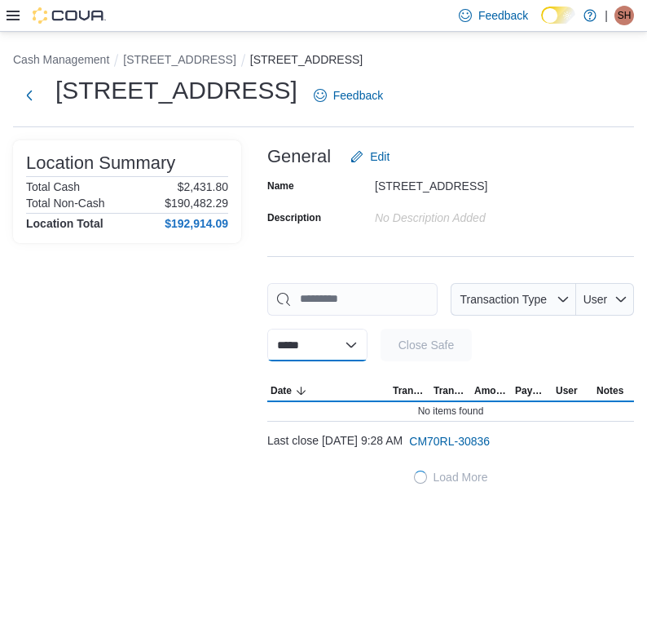
click at [346, 340] on select "**********" at bounding box center [317, 345] width 100 height 33
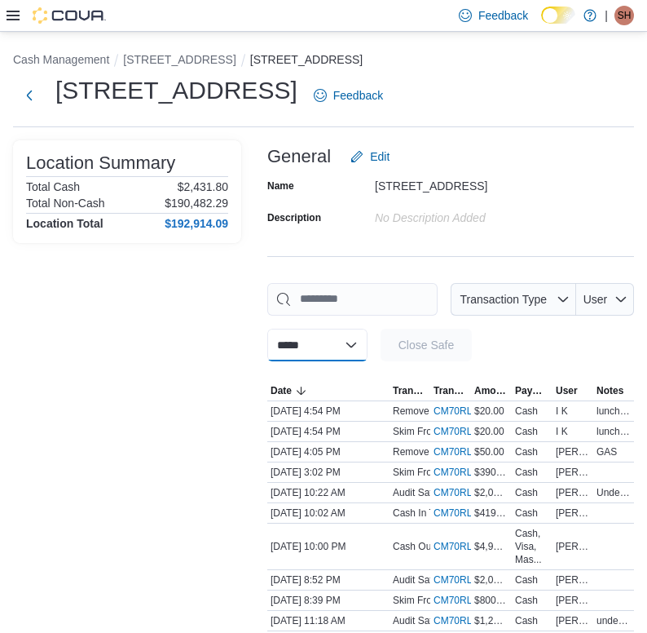
select select "**********"
click at [267, 329] on select "**********" at bounding box center [317, 345] width 100 height 33
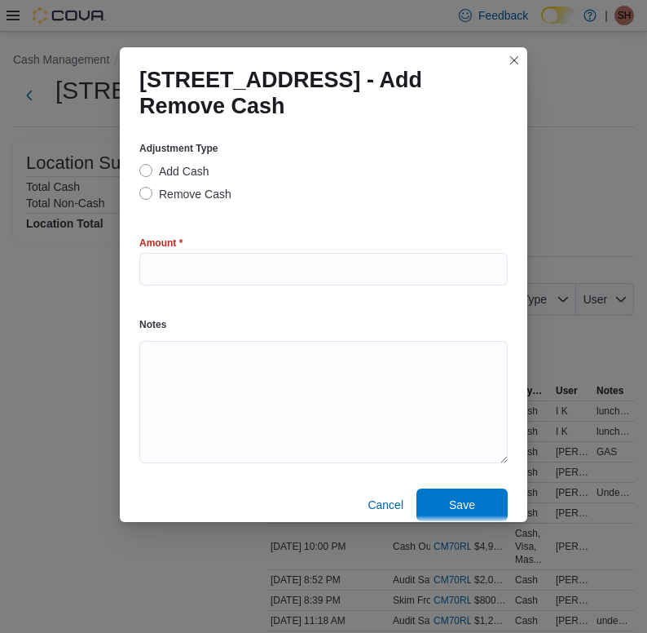
click at [164, 198] on label "Remove Cash" at bounding box center [185, 194] width 92 height 20
click at [163, 267] on input "number" at bounding box center [323, 269] width 368 height 33
type input "*"
click at [170, 351] on textarea "Notes" at bounding box center [323, 402] width 368 height 122
type textarea "**********"
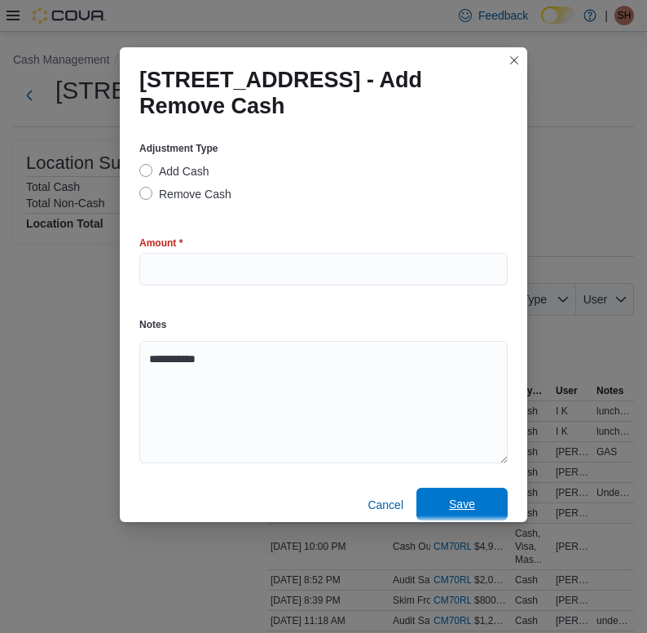
click at [470, 500] on span "Save" at bounding box center [462, 504] width 26 height 16
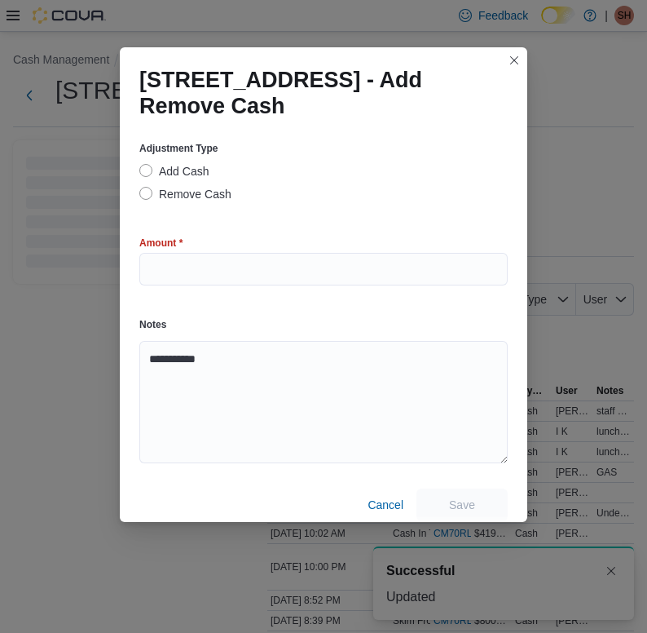
select select
